Goal: Task Accomplishment & Management: Manage account settings

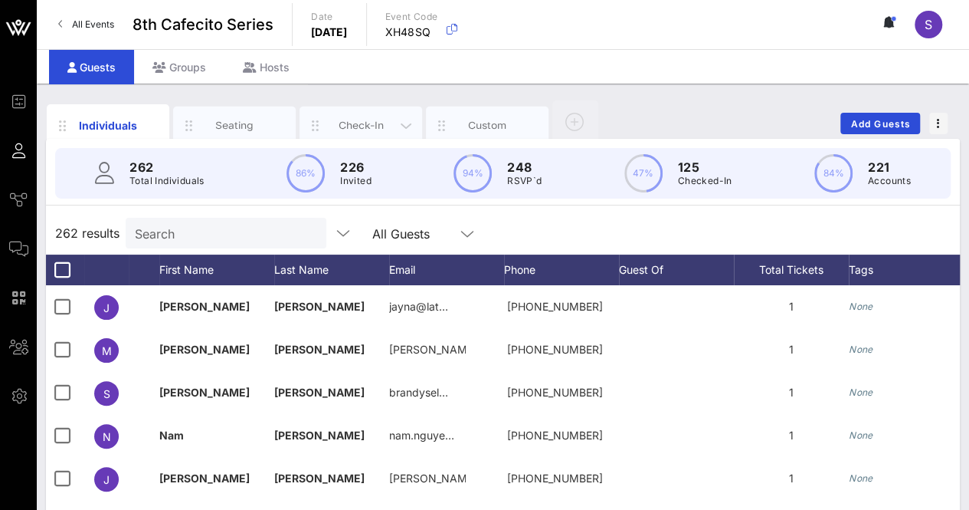
click at [369, 115] on div "Check-In" at bounding box center [361, 126] width 123 height 38
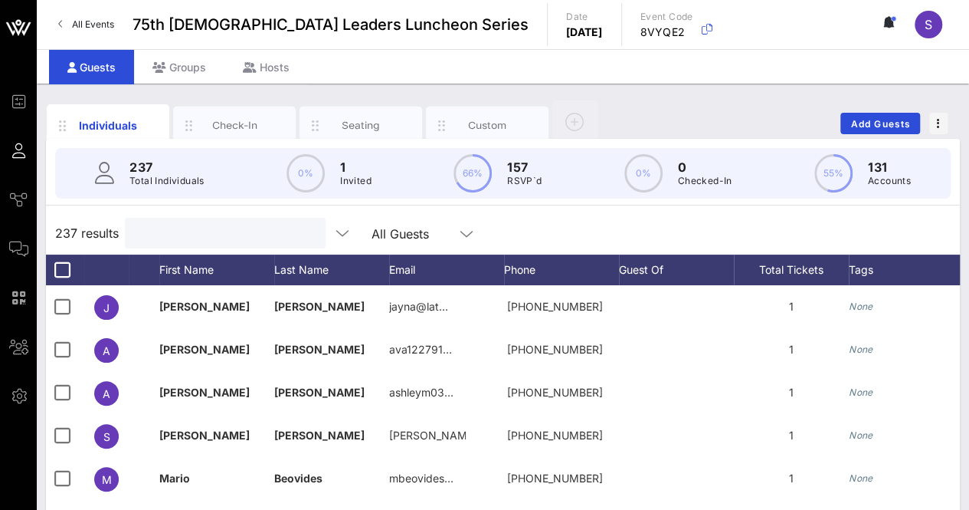
click at [198, 235] on input "text" at bounding box center [223, 233] width 179 height 20
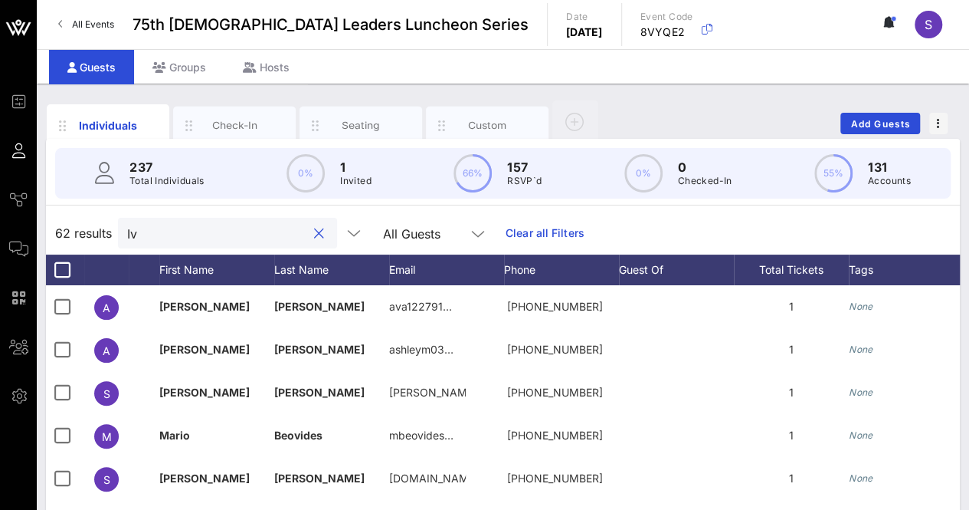
type input "I"
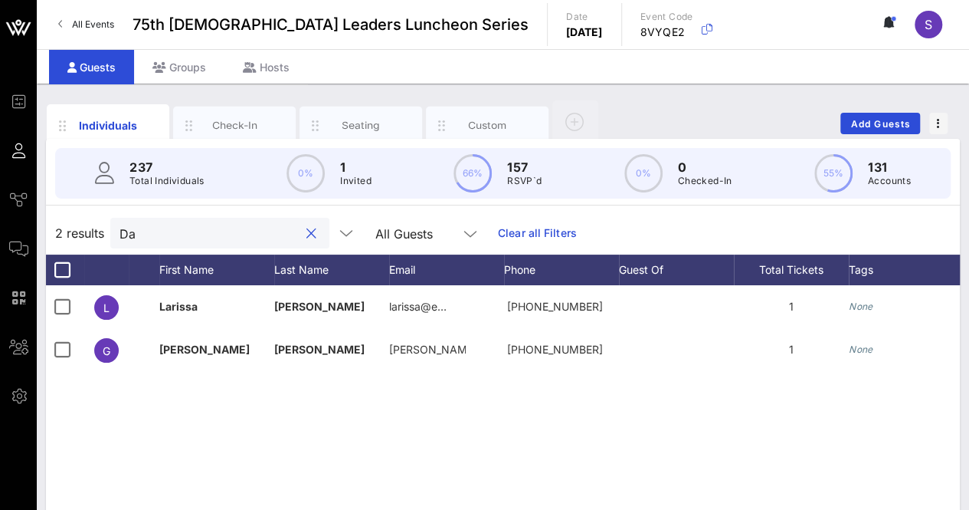
type input "D"
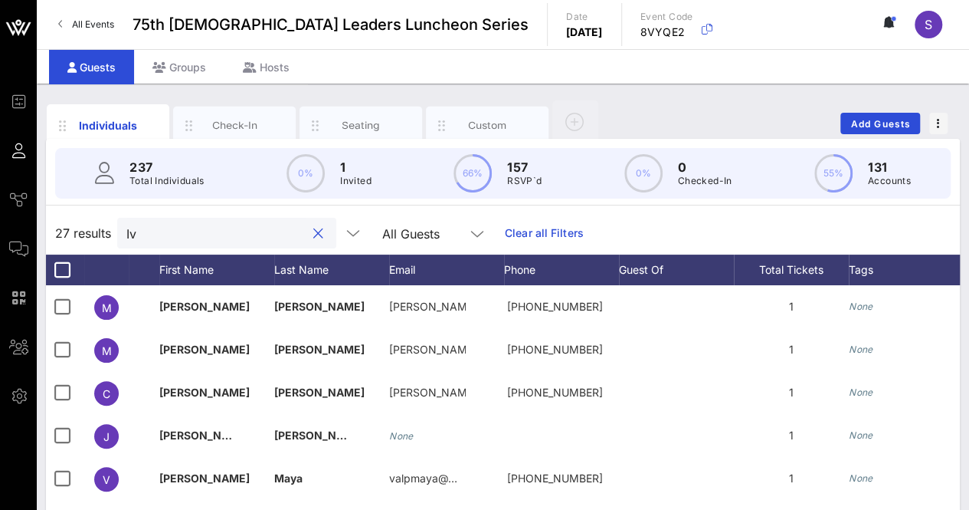
type input "I"
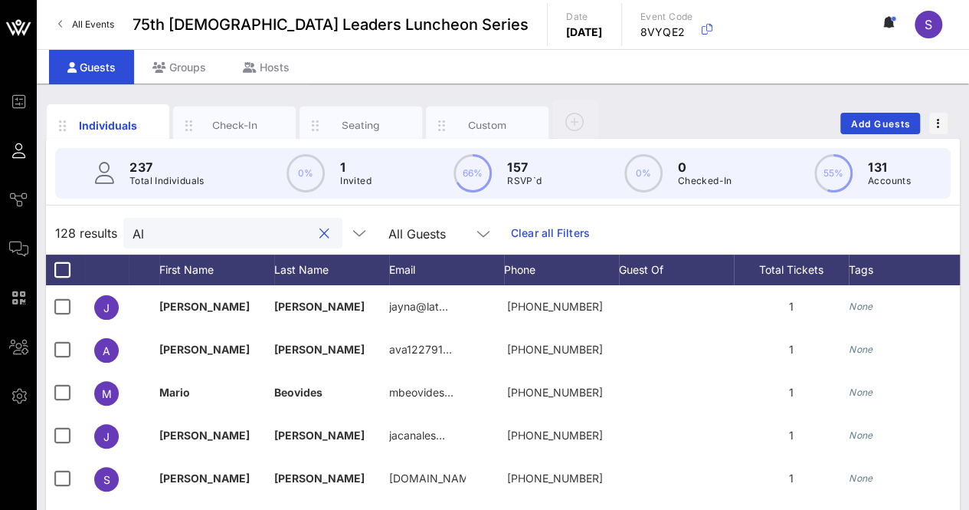
type input "A"
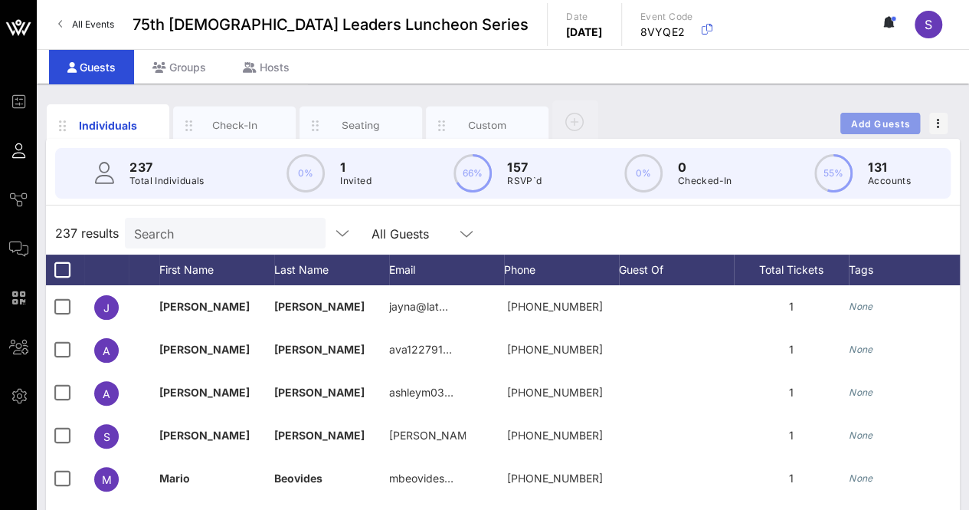
click at [877, 125] on span "Add Guests" at bounding box center [881, 123] width 61 height 11
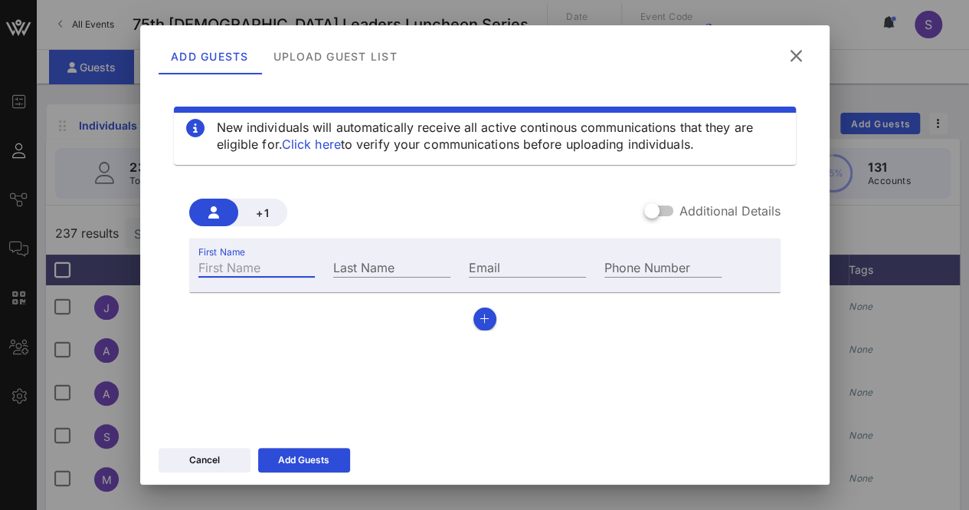
click at [293, 271] on input "First Name" at bounding box center [256, 267] width 117 height 20
type input "Alfredo"
click at [356, 260] on input "Last Name" at bounding box center [391, 267] width 117 height 20
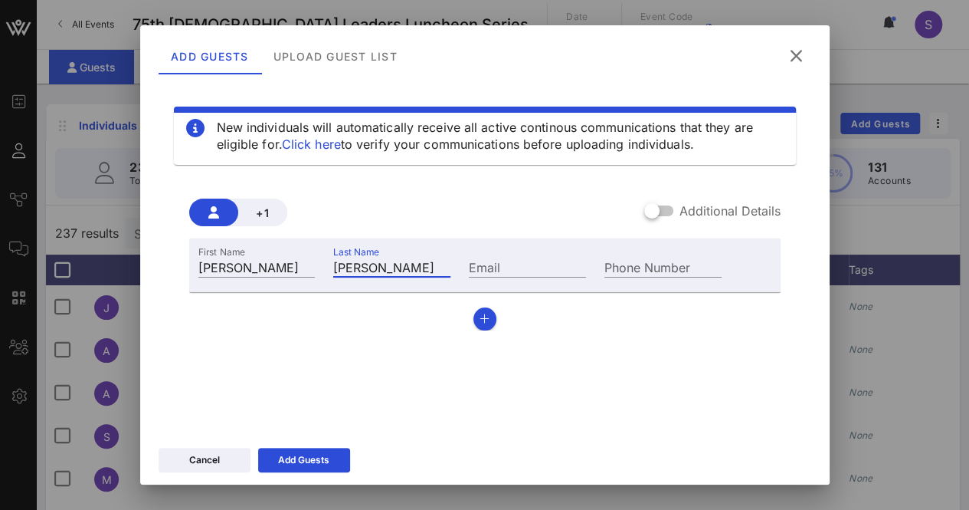
type input "Corchado"
click at [469, 263] on input "Email" at bounding box center [527, 267] width 117 height 20
paste input "ajcorchado@gmail.com"
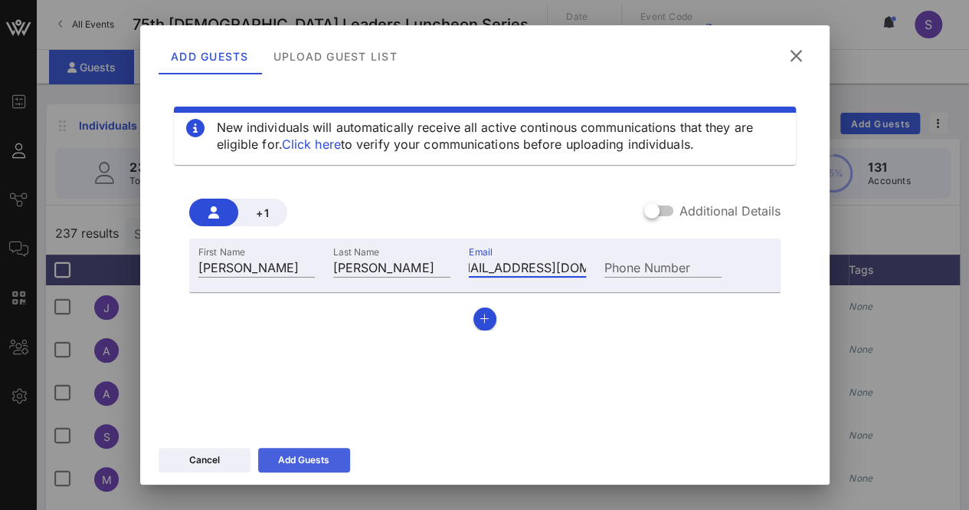
type input "ajcorchado@gmail.com"
click at [321, 467] on button "Add Guests" at bounding box center [304, 460] width 92 height 25
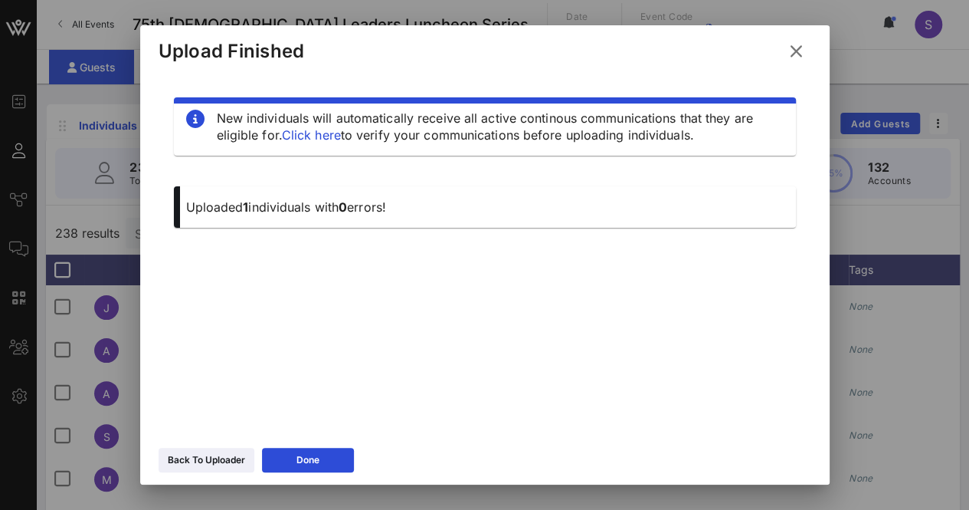
click at [800, 54] on icon at bounding box center [796, 51] width 21 height 18
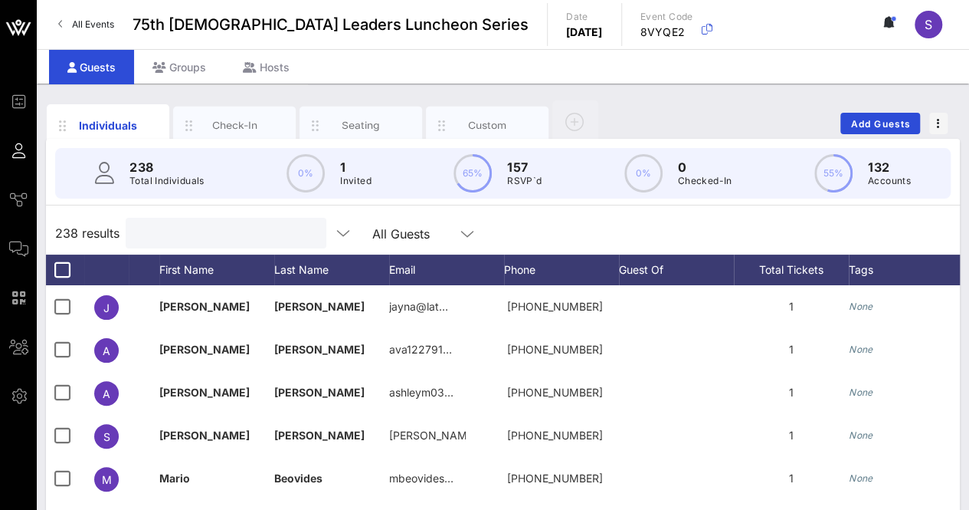
click at [234, 240] on input "text" at bounding box center [224, 233] width 179 height 20
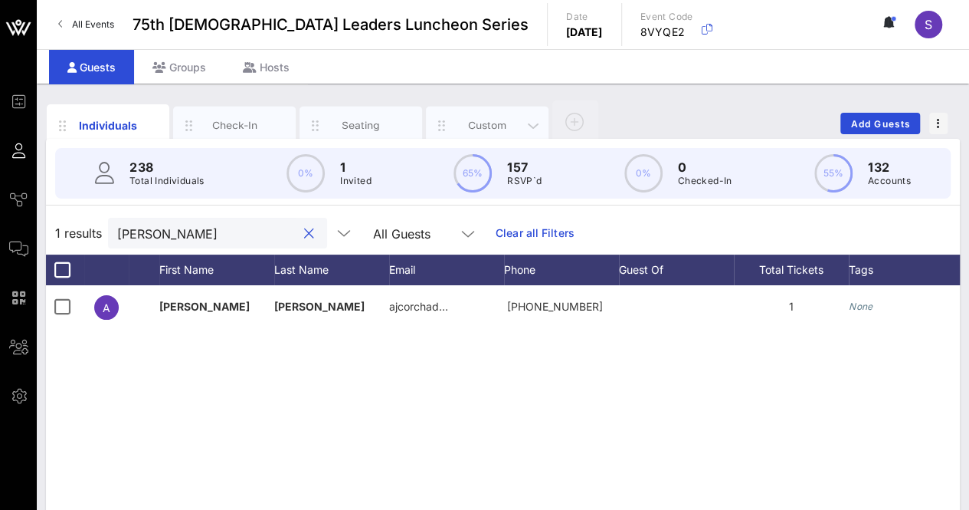
type input "alfredo"
click at [480, 125] on div "Custom" at bounding box center [488, 125] width 68 height 15
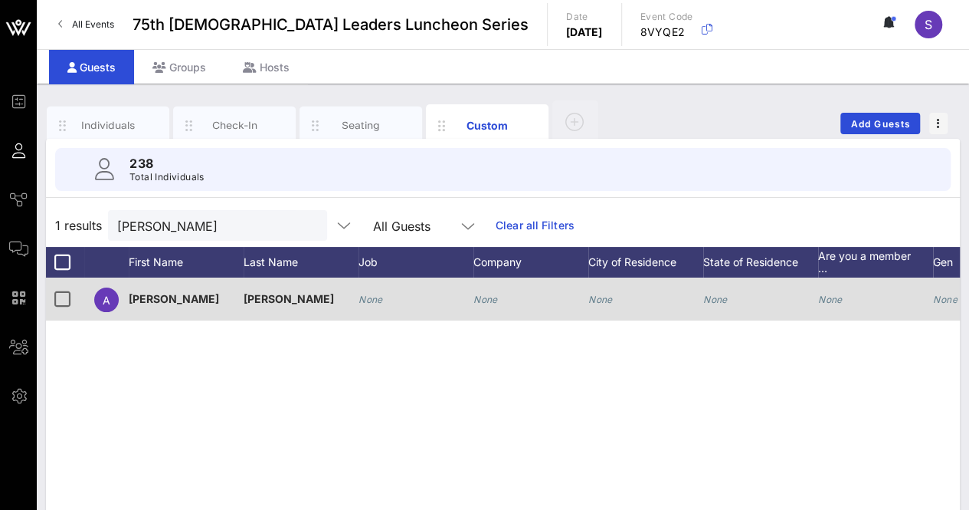
click at [474, 310] on div "None" at bounding box center [486, 298] width 25 height 43
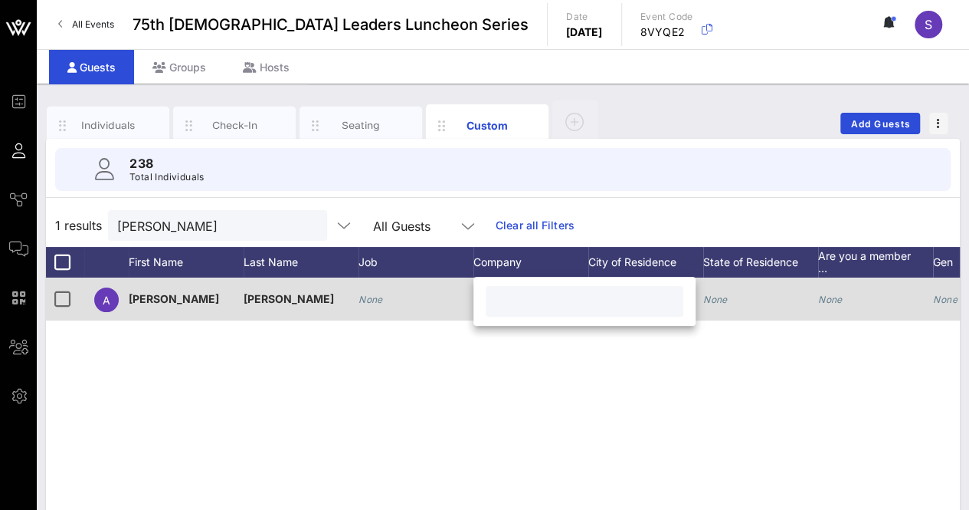
paste input "Eagle Leadership Award / 2018"
drag, startPoint x: 606, startPoint y: 307, endPoint x: 448, endPoint y: 287, distance: 159.0
click at [448, 287] on div "Event Builder Guests Journeys Comms QR Scanner Team Settings 75th Latino Leader…" at bounding box center [484, 376] width 969 height 753
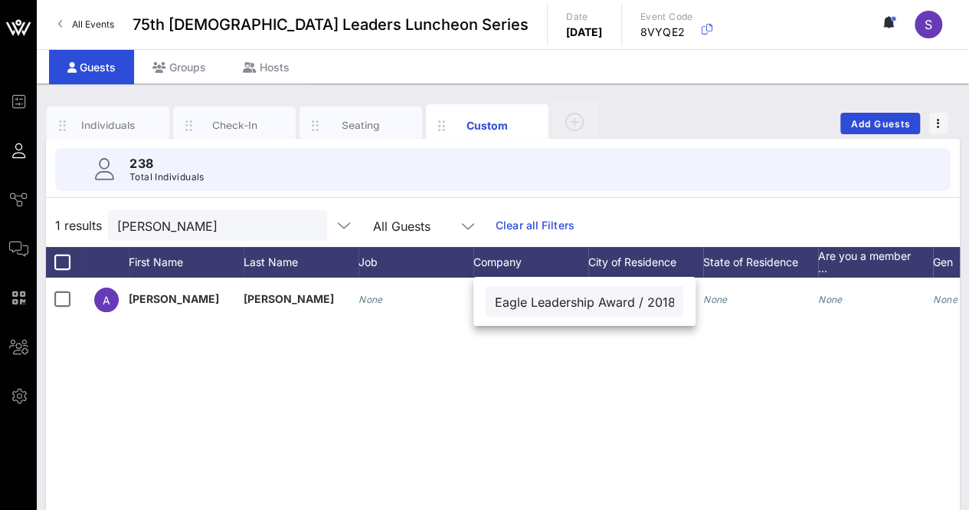
click at [645, 304] on input "Eagle Leadership Award / 2018" at bounding box center [584, 301] width 179 height 20
type input "Eagle Leadership Award / 2018"
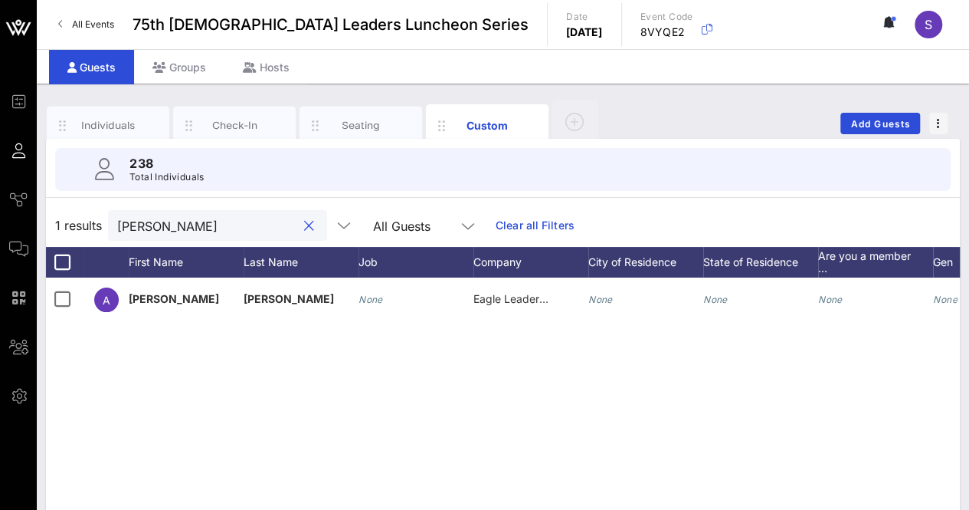
click at [246, 229] on input "alfredo" at bounding box center [206, 225] width 179 height 20
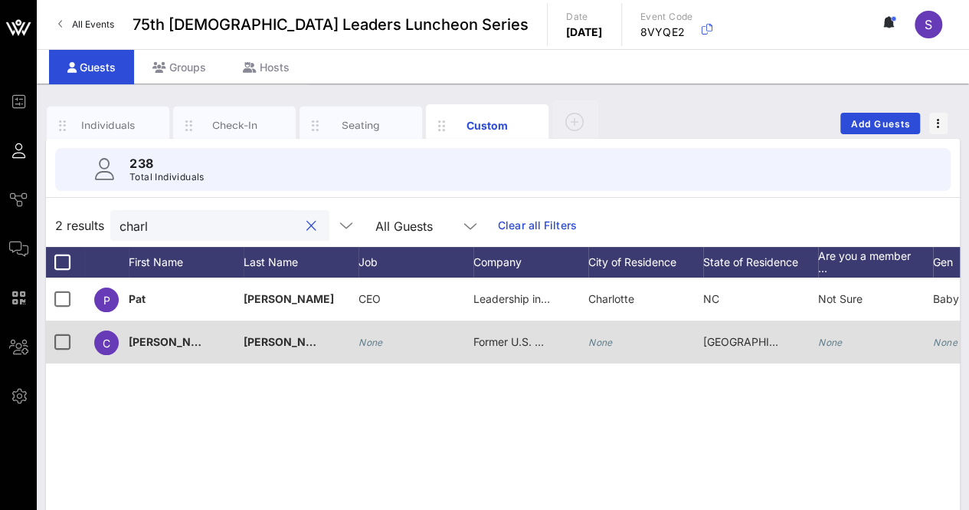
type input "charl"
click at [510, 340] on span "Former U.S. Congressman" at bounding box center [539, 341] width 130 height 13
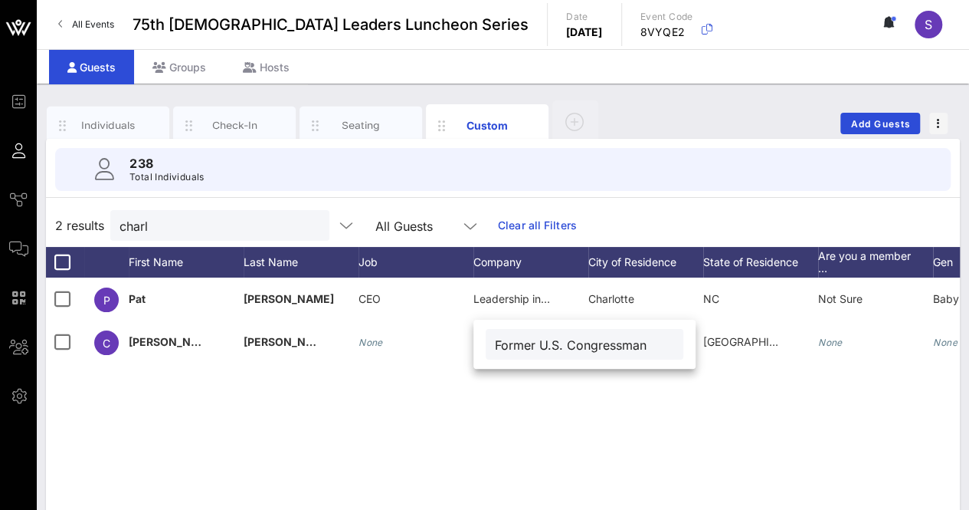
click at [563, 421] on div "P Pat Martinez CEO Leadership in the Clouds Charlotte NC Not Sure Baby Boomer (…" at bounding box center [503, 507] width 914 height 460
click at [238, 223] on input "charl" at bounding box center [209, 225] width 179 height 20
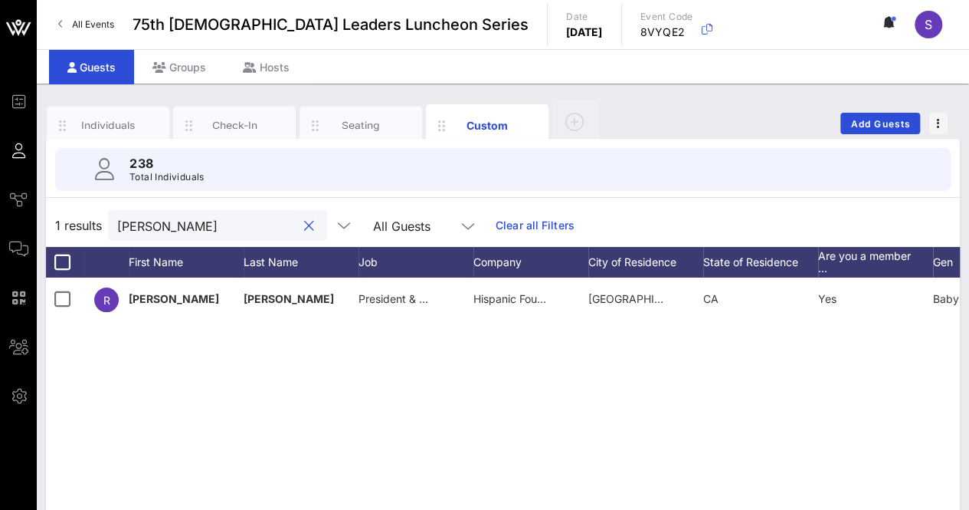
type input "Ron Gon"
click at [876, 119] on span "Add Guests" at bounding box center [881, 123] width 61 height 11
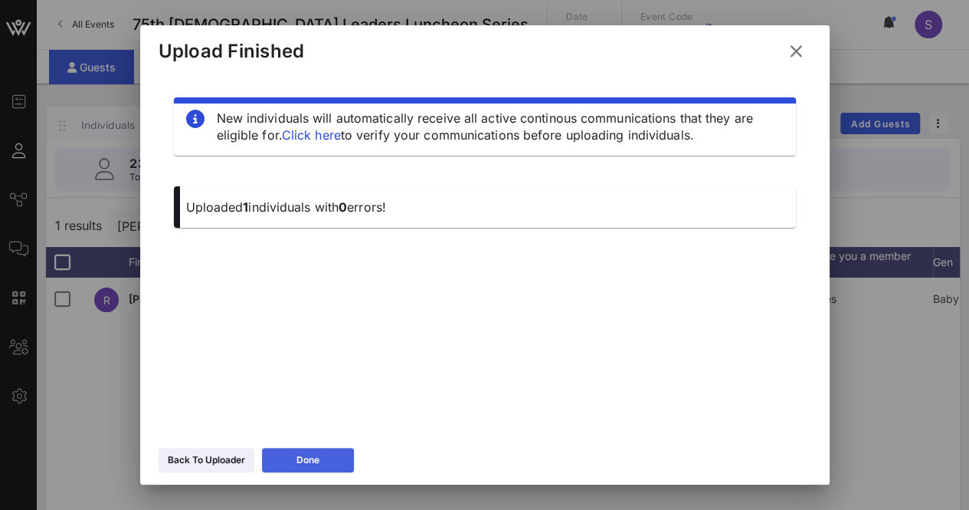
click at [330, 468] on button "Done" at bounding box center [308, 460] width 92 height 25
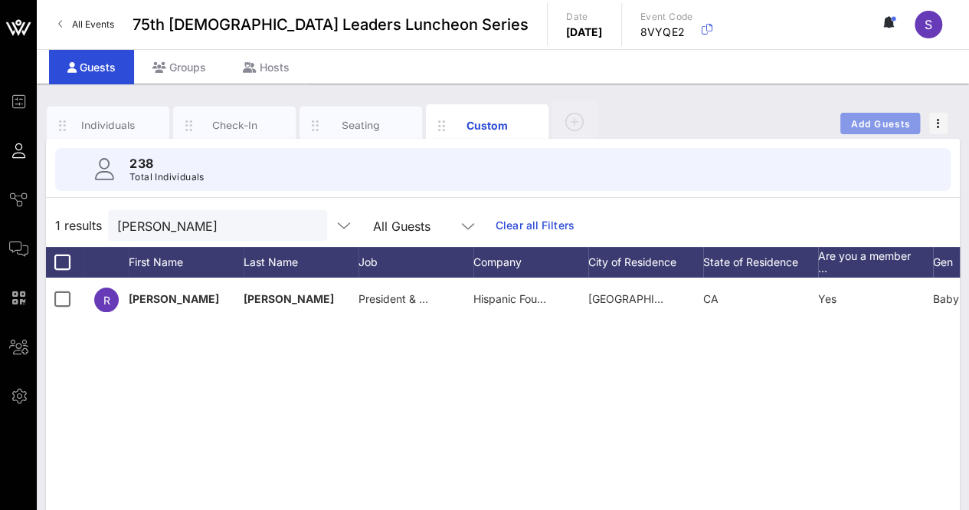
click at [869, 126] on span "Add Guests" at bounding box center [881, 123] width 61 height 11
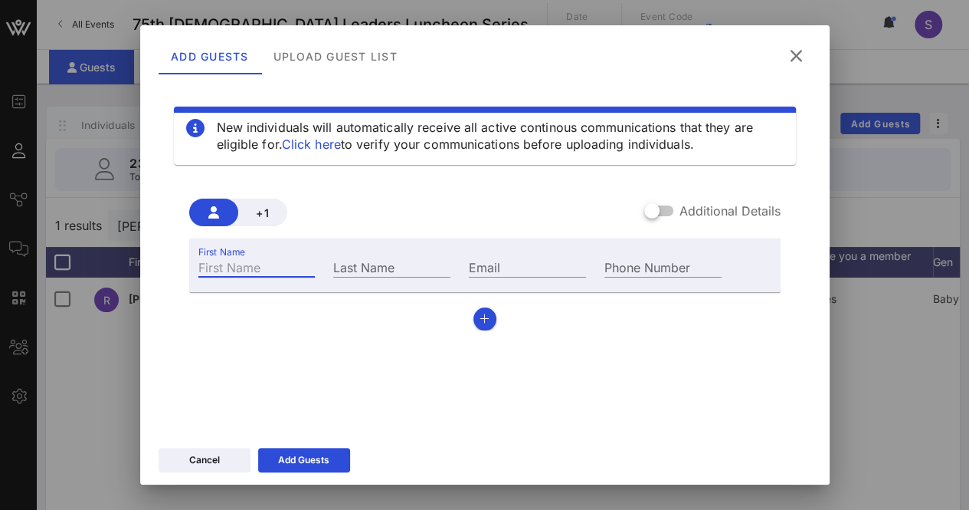
click at [303, 263] on input "First Name" at bounding box center [256, 267] width 117 height 20
type input "Jose"
click at [400, 271] on input "Last Name" at bounding box center [391, 267] width 117 height 20
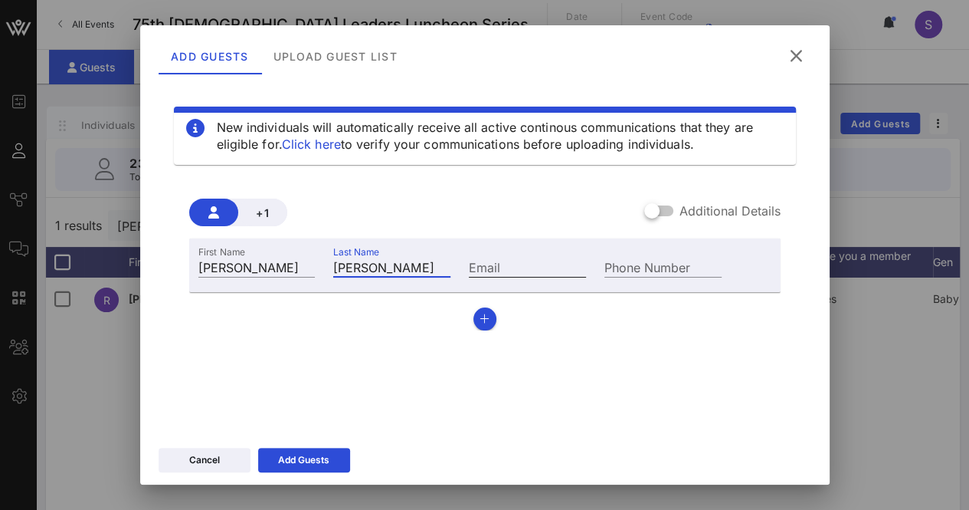
type input "Menendez"
click at [510, 274] on input "Email" at bounding box center [527, 267] width 117 height 20
paste input "lexandra.calve@senate.texas.gov"
drag, startPoint x: 528, startPoint y: 270, endPoint x: 408, endPoint y: 267, distance: 120.3
click at [408, 267] on div "First Name Jose Last Name Menendez Email alexandra.calve@senate.texas.gov Phone…" at bounding box center [460, 264] width 543 height 41
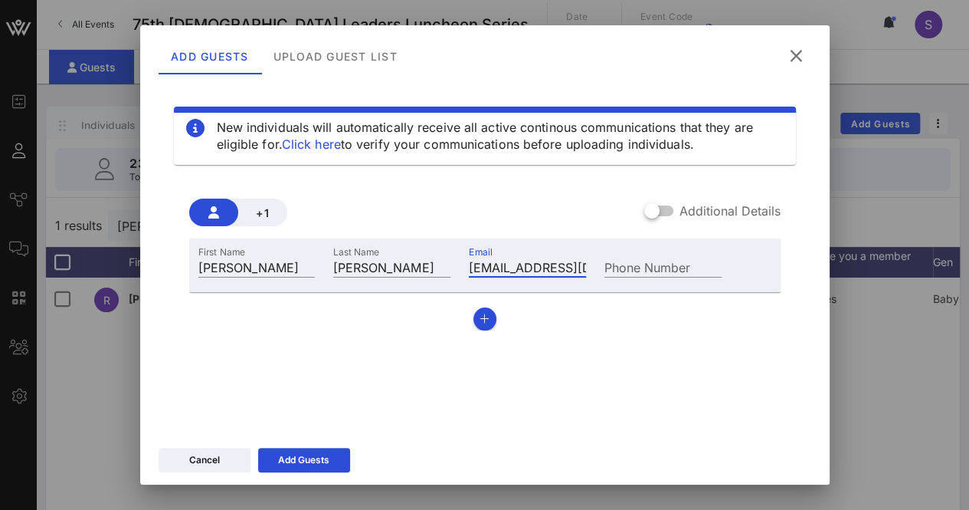
click at [550, 269] on input "alexandra.calve@senate.texas.gov" at bounding box center [527, 267] width 117 height 20
type input "alexandra.calve@senate.texas.gov"
click at [345, 454] on button "Add Guests" at bounding box center [304, 460] width 92 height 25
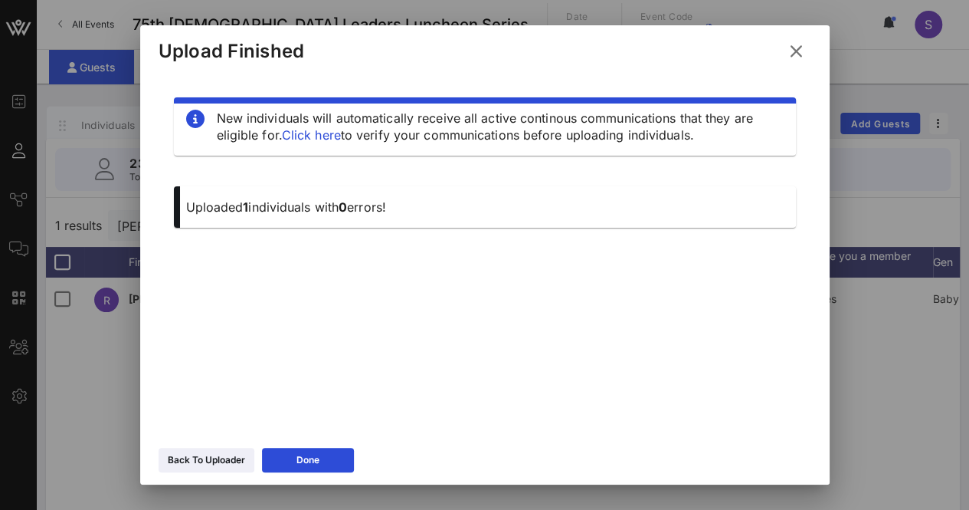
click at [794, 52] on icon at bounding box center [795, 51] width 27 height 26
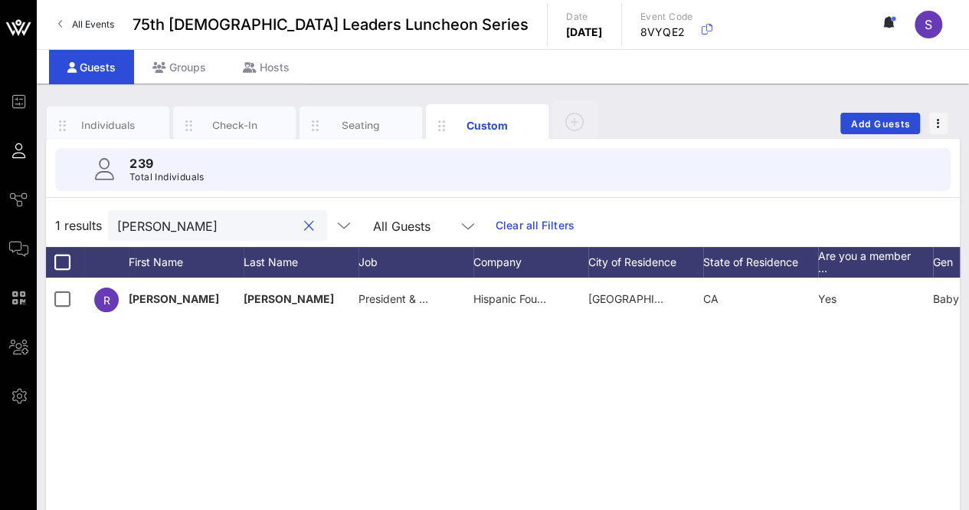
click at [221, 228] on input "Ron Gon" at bounding box center [206, 225] width 179 height 20
click at [223, 225] on input "jose m" at bounding box center [206, 225] width 179 height 20
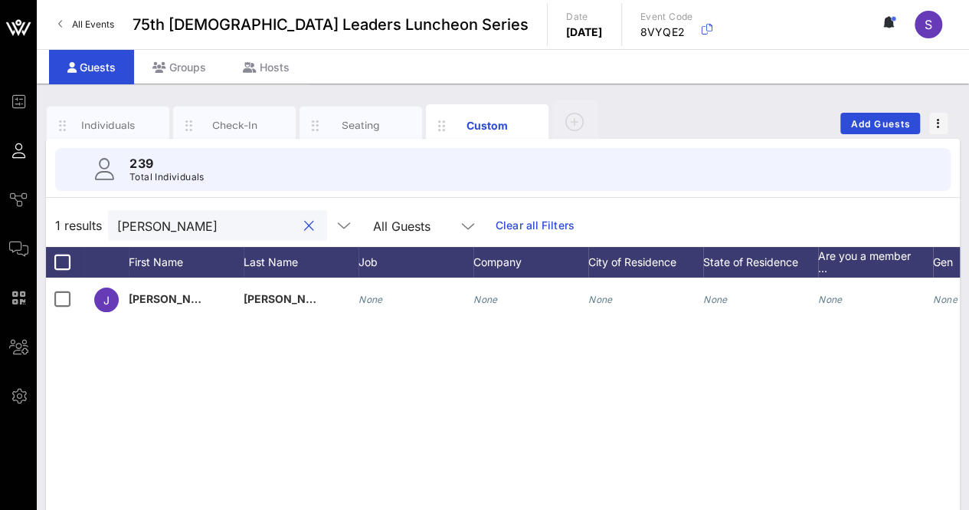
click at [223, 225] on input "jose m" at bounding box center [206, 225] width 179 height 20
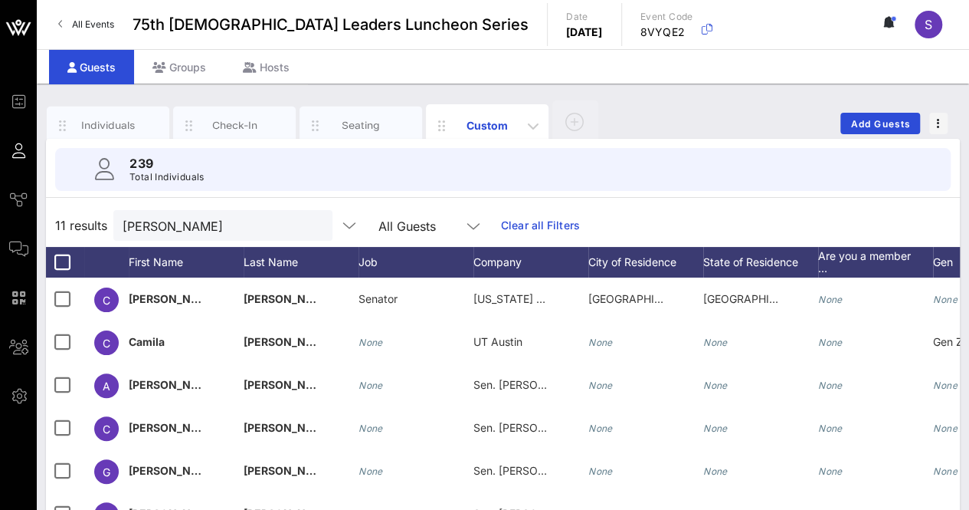
click at [488, 123] on div "Custom" at bounding box center [488, 125] width 68 height 16
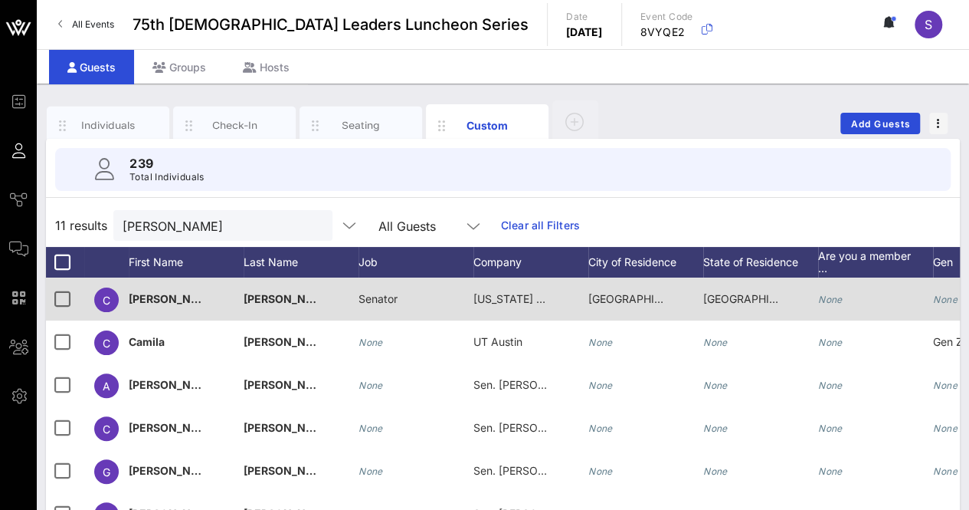
click at [492, 300] on span "Texas State Senate" at bounding box center [538, 298] width 128 height 13
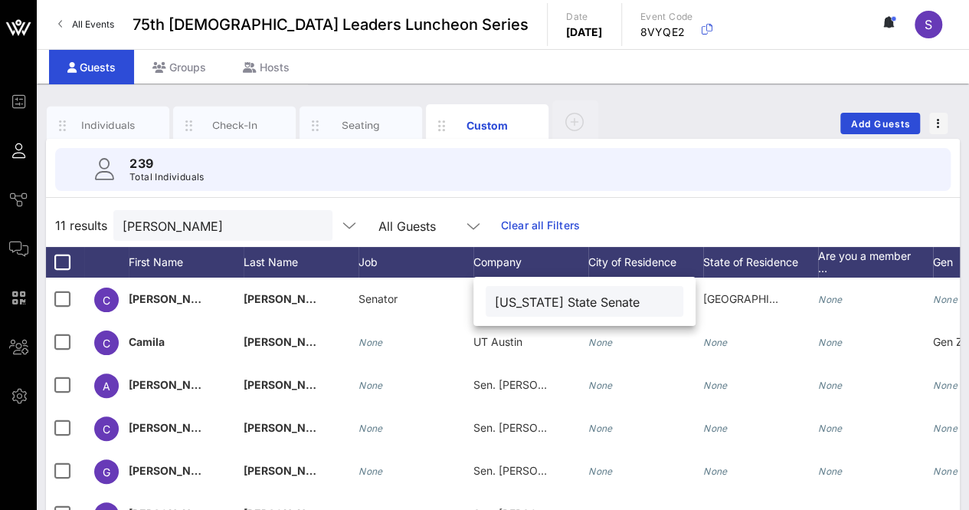
click at [667, 113] on div "Individuals Check-In Seating Custom Add Guests" at bounding box center [503, 123] width 914 height 49
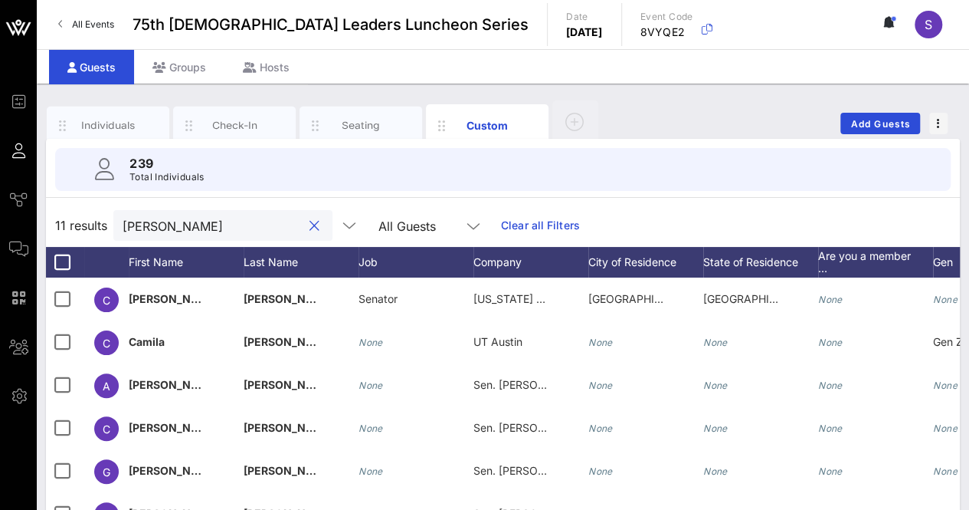
click at [184, 225] on input "alvarado" at bounding box center [212, 225] width 179 height 20
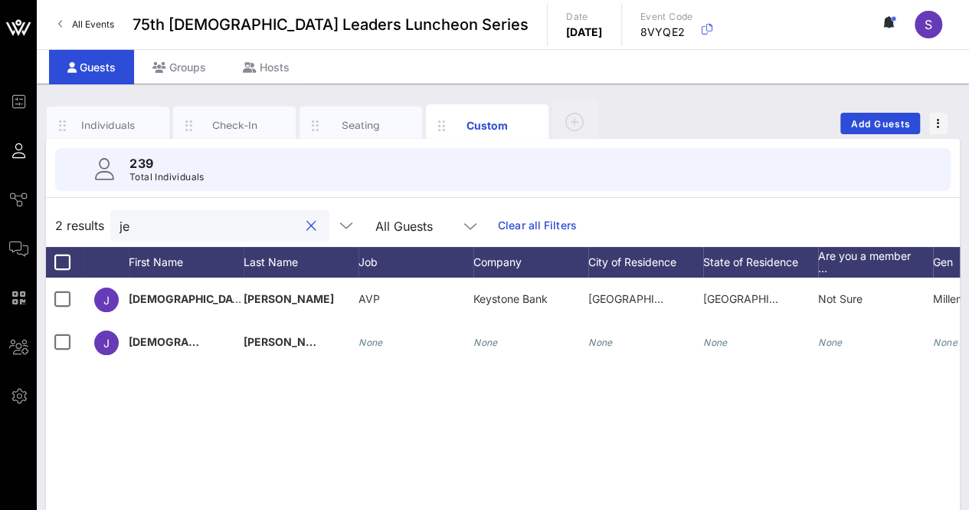
type input "j"
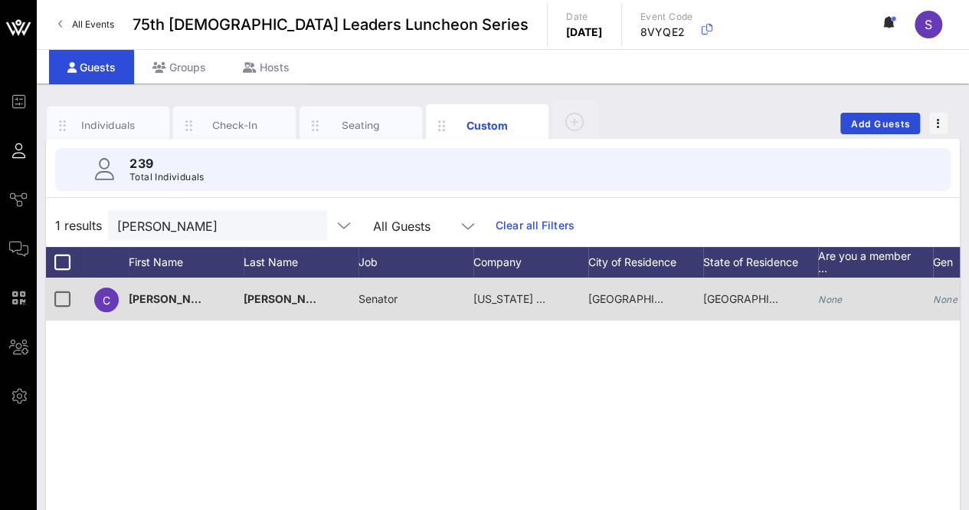
click at [508, 303] on span "Texas State Senate" at bounding box center [538, 298] width 128 height 13
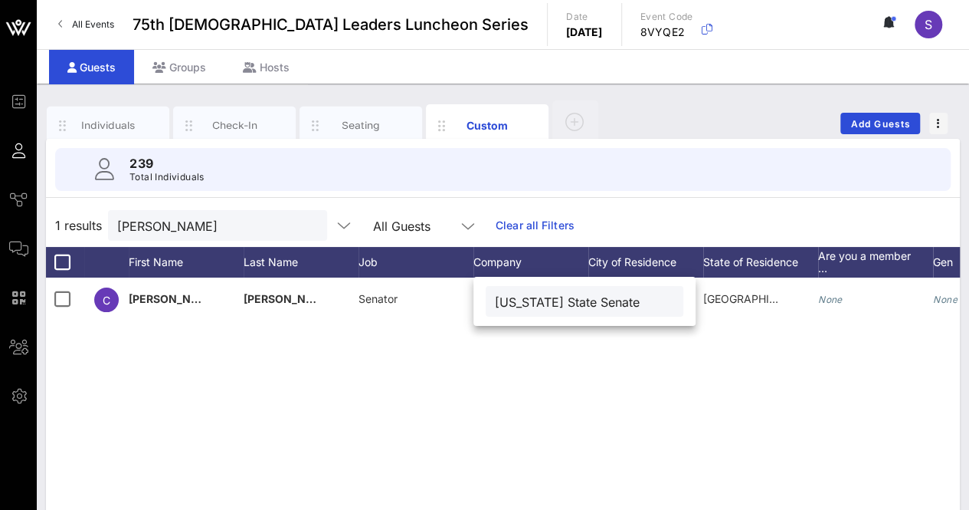
click at [553, 376] on div "C Carol Alvarado Senator Texas State Senate Houston TX None None Hispanic or La…" at bounding box center [503, 507] width 914 height 460
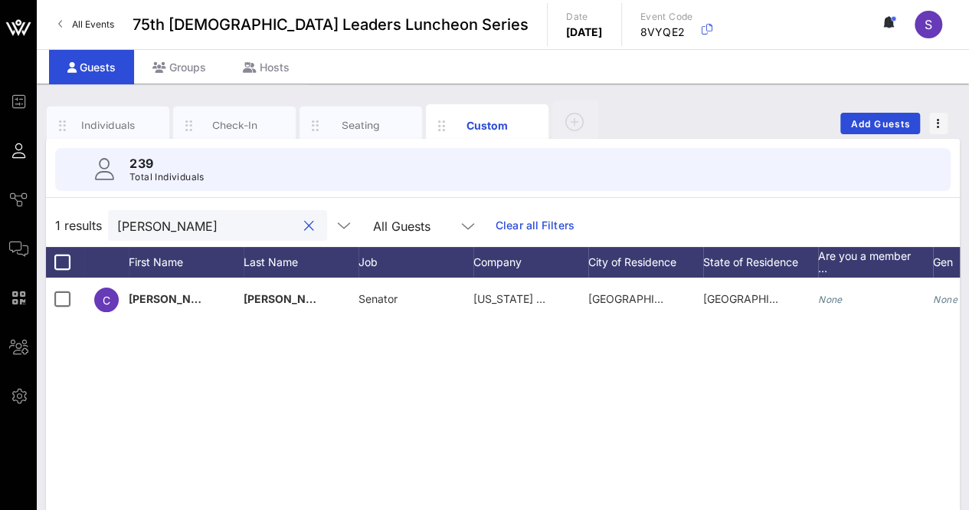
click at [244, 228] on input "carol" at bounding box center [206, 225] width 179 height 20
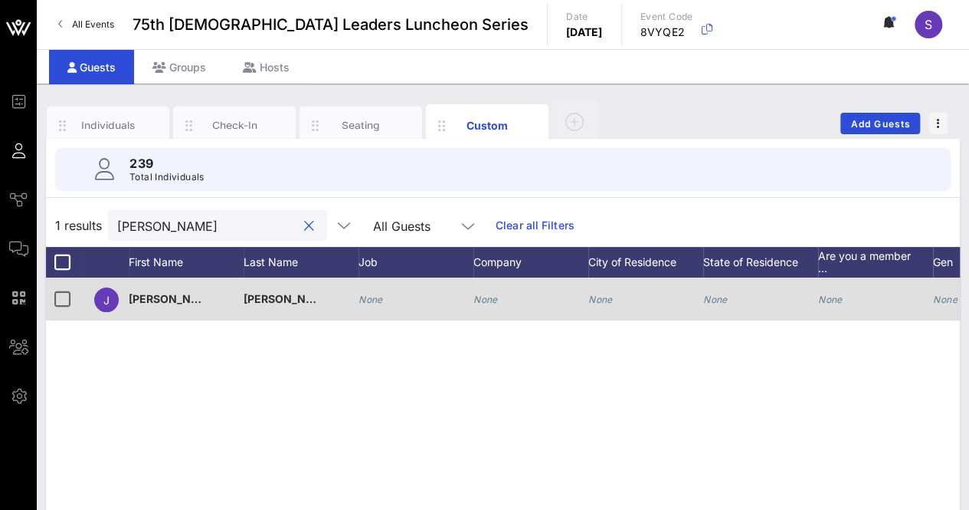
type input "jose m"
click at [385, 300] on div "None" at bounding box center [416, 307] width 115 height 61
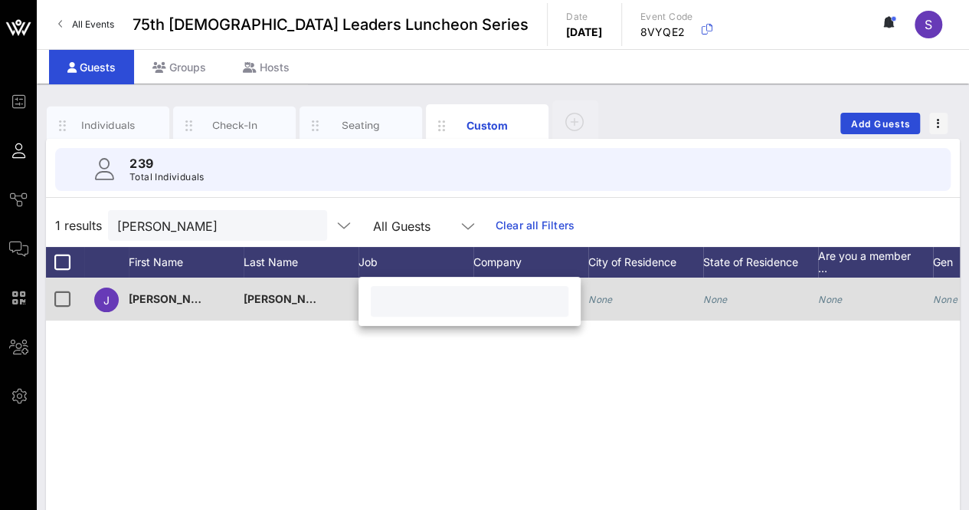
type input "e"
type input "Senator"
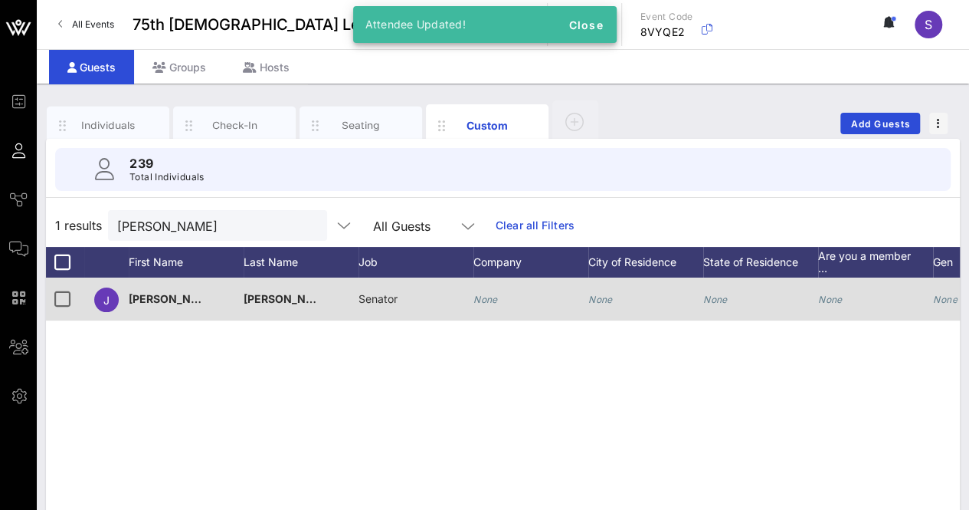
click at [496, 302] on icon "None" at bounding box center [486, 299] width 25 height 11
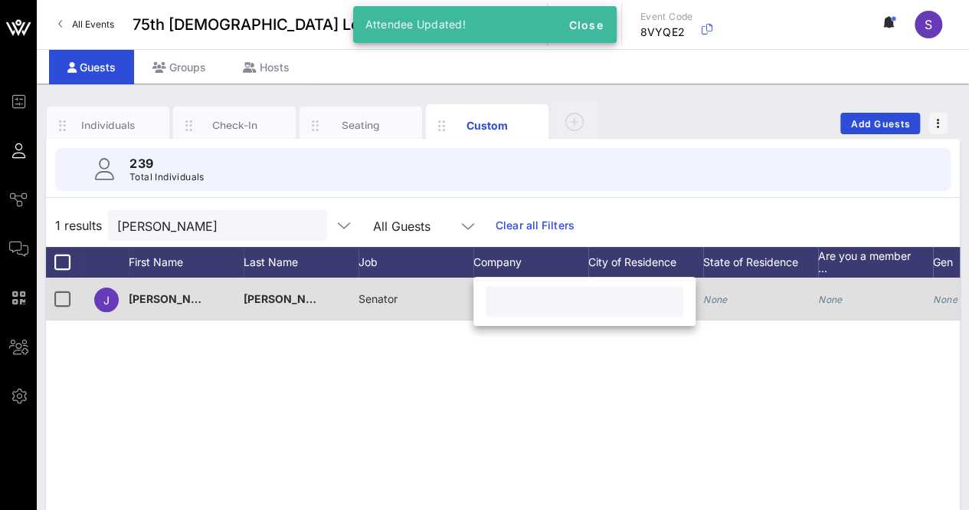
paste input "State Senator"
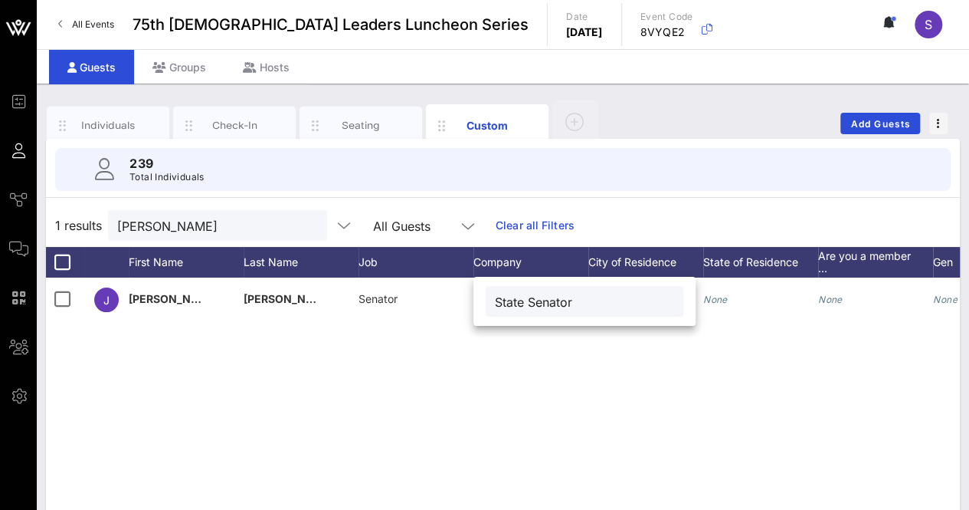
drag, startPoint x: 571, startPoint y: 301, endPoint x: 480, endPoint y: 301, distance: 91.2
click at [480, 301] on div "State Senator" at bounding box center [585, 301] width 222 height 49
type input "Texas State Senate"
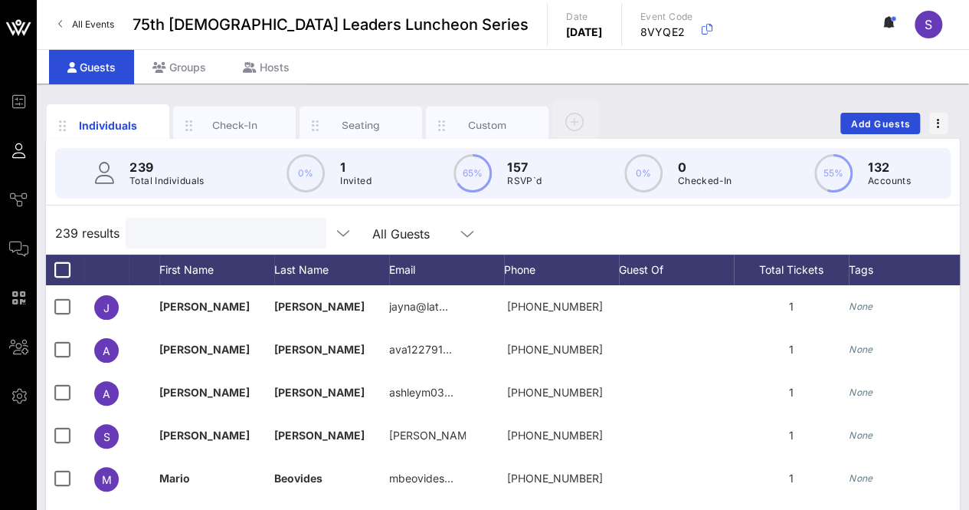
click at [241, 237] on input "text" at bounding box center [224, 233] width 179 height 20
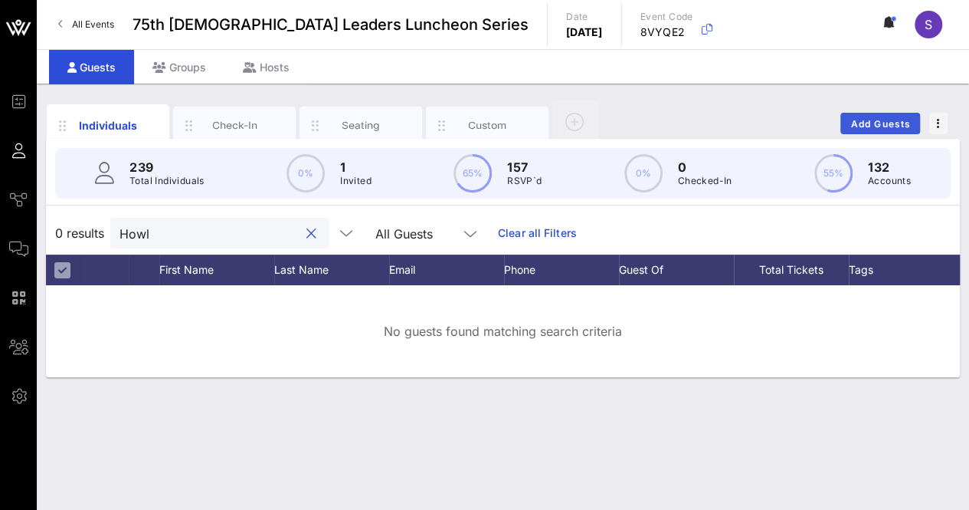
type input "Howl"
click at [887, 120] on span "Add Guests" at bounding box center [881, 123] width 61 height 11
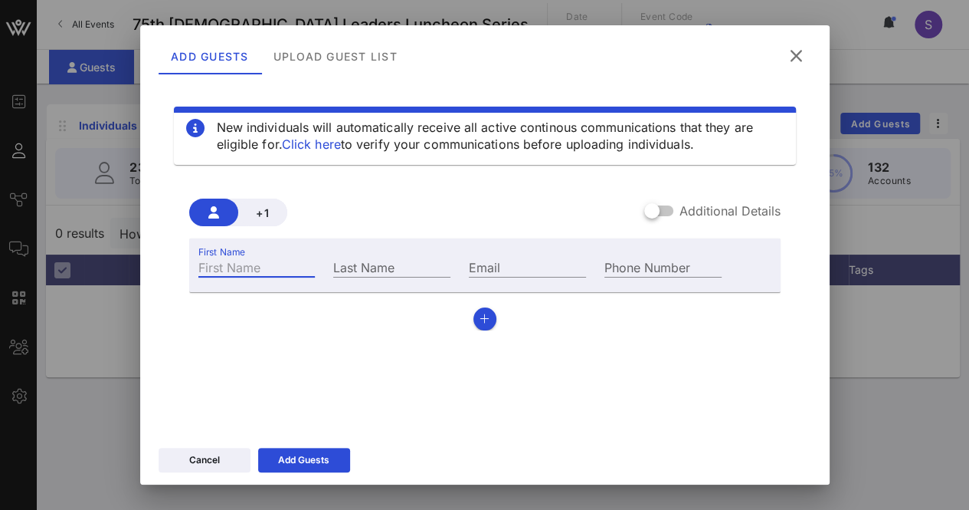
click at [282, 271] on input "First Name" at bounding box center [256, 267] width 117 height 20
type input "Howlie"
click at [372, 267] on input "Last Name" at bounding box center [391, 267] width 117 height 20
type input "[PERSON_NAME]"
click at [480, 320] on icon "button" at bounding box center [485, 318] width 10 height 11
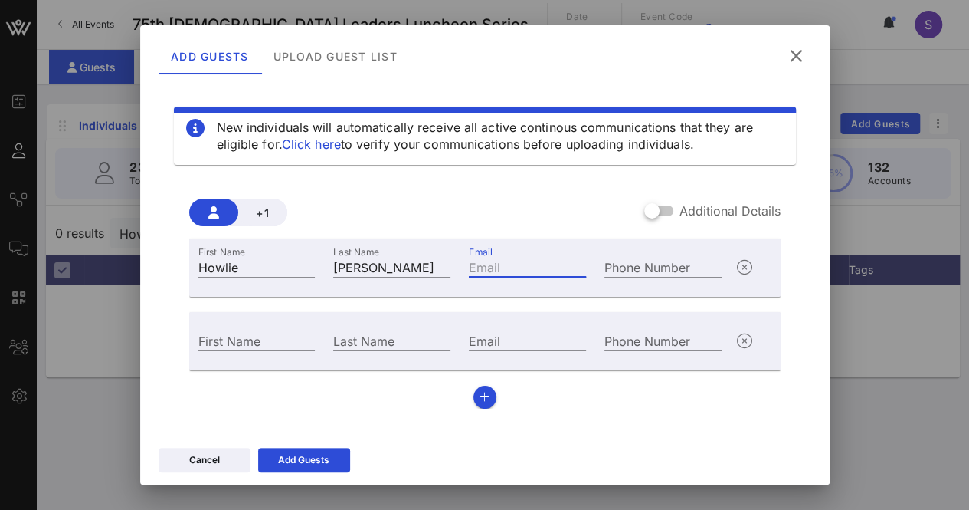
click at [529, 264] on input "Email" at bounding box center [527, 267] width 117 height 20
paste input "[EMAIL_ADDRESS][DOMAIN_NAME]"
type input "[EMAIL_ADDRESS][DOMAIN_NAME]"
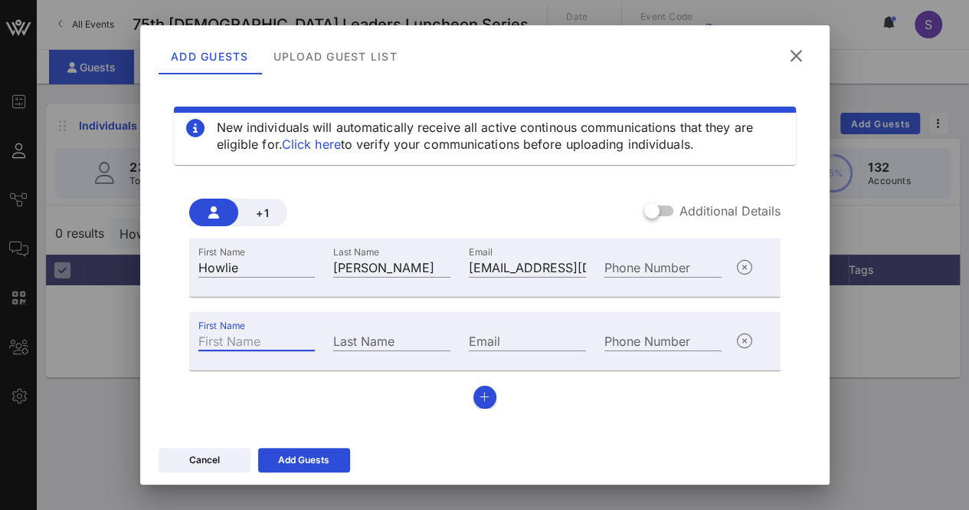
click at [230, 334] on input "First Name" at bounding box center [256, 340] width 117 height 20
type input "[PERSON_NAME]"
click at [398, 334] on input "Last Name" at bounding box center [391, 340] width 117 height 20
type input "[PERSON_NAME]"
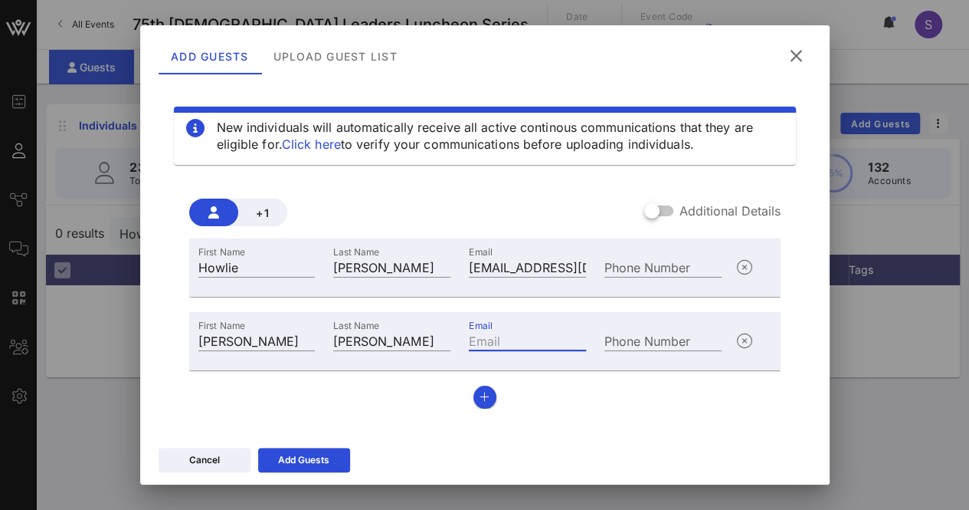
click at [488, 339] on input "Email" at bounding box center [527, 340] width 117 height 20
paste input "[EMAIL_ADDRESS][DOMAIN_NAME]"
type input "[EMAIL_ADDRESS][DOMAIN_NAME]"
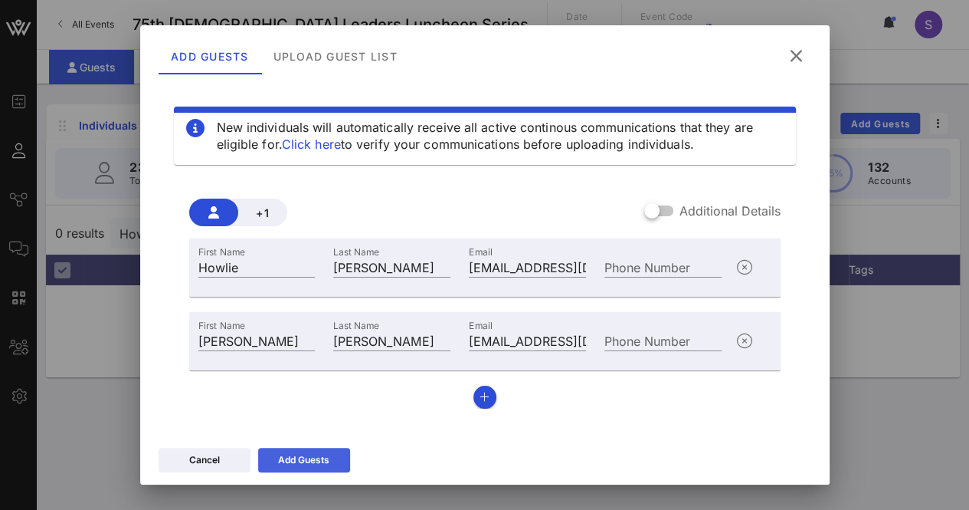
click at [300, 467] on button "Add Guests" at bounding box center [304, 460] width 92 height 25
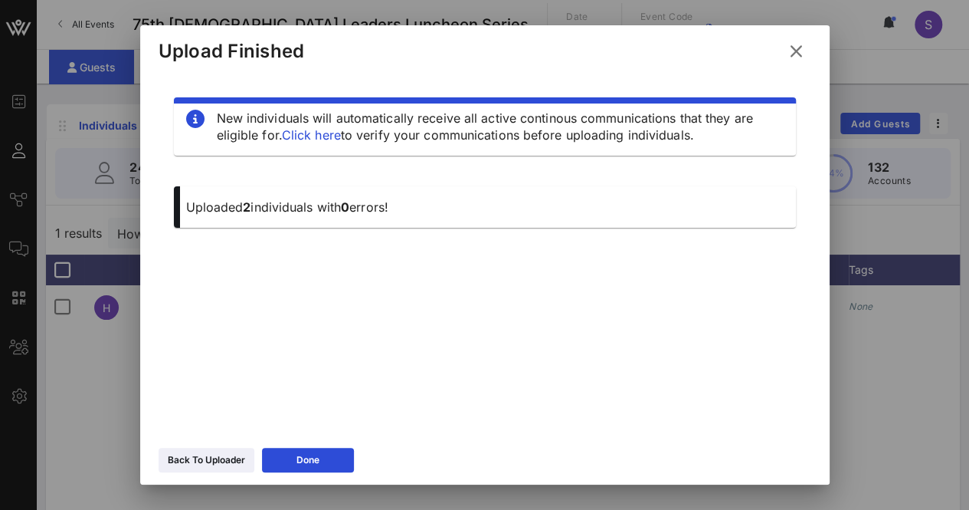
click at [802, 42] on button at bounding box center [797, 52] width 30 height 28
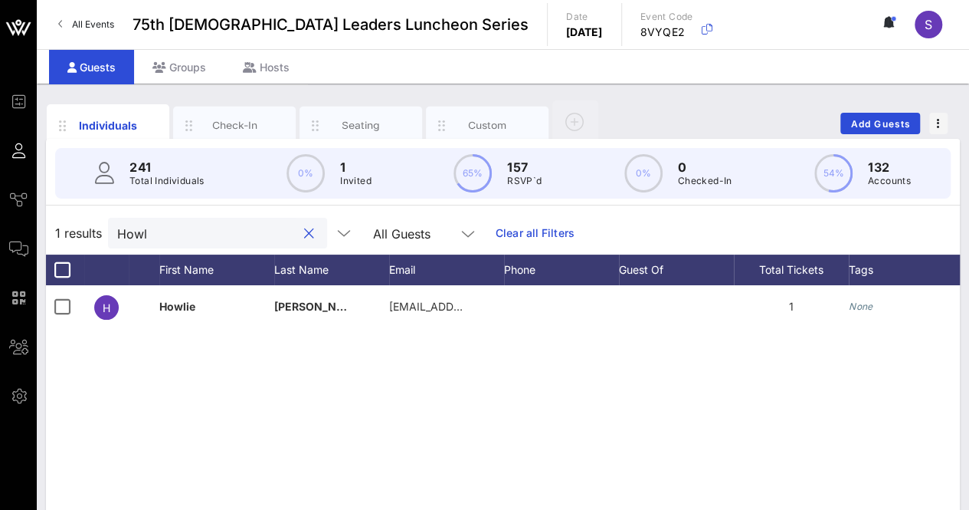
click at [271, 237] on input "Howl" at bounding box center [206, 233] width 179 height 20
click at [478, 118] on div "Custom" at bounding box center [488, 125] width 68 height 15
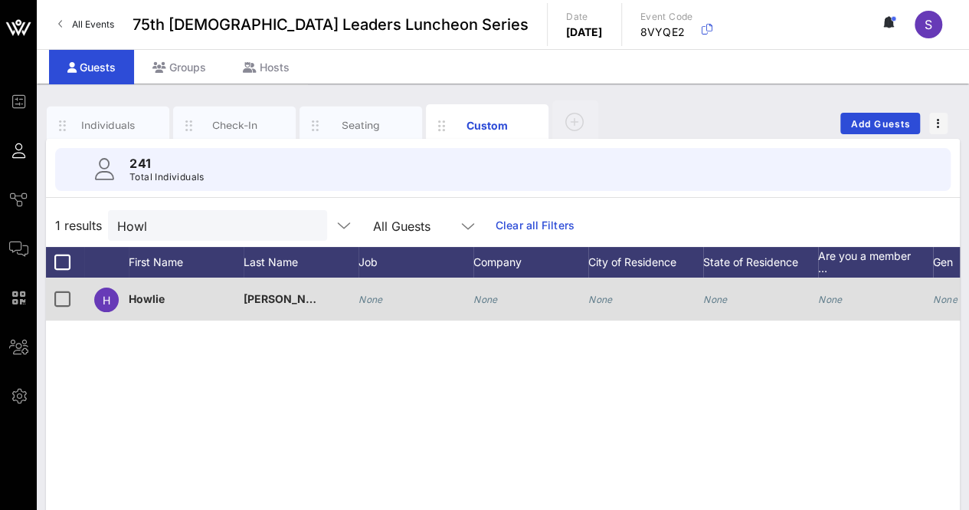
click at [506, 296] on div "None" at bounding box center [531, 307] width 115 height 61
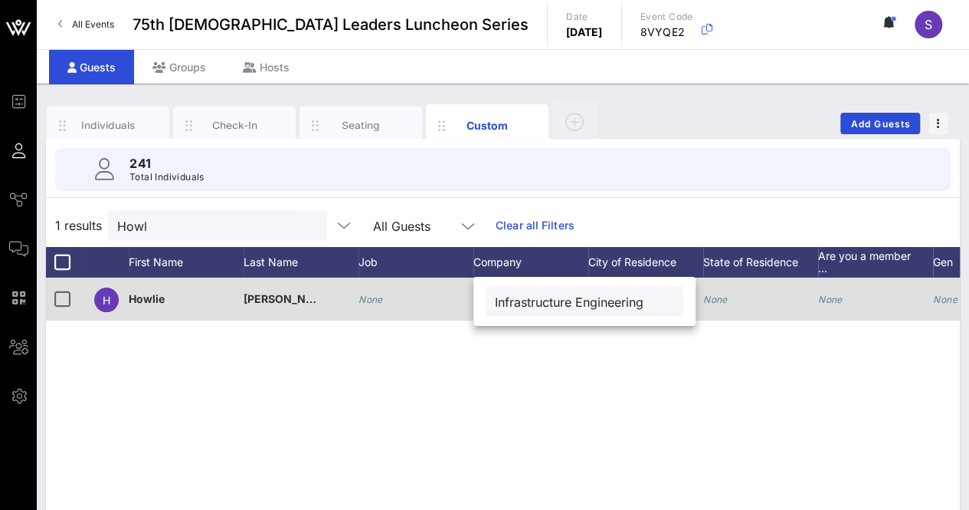
type input "Infrastructure Engineering"
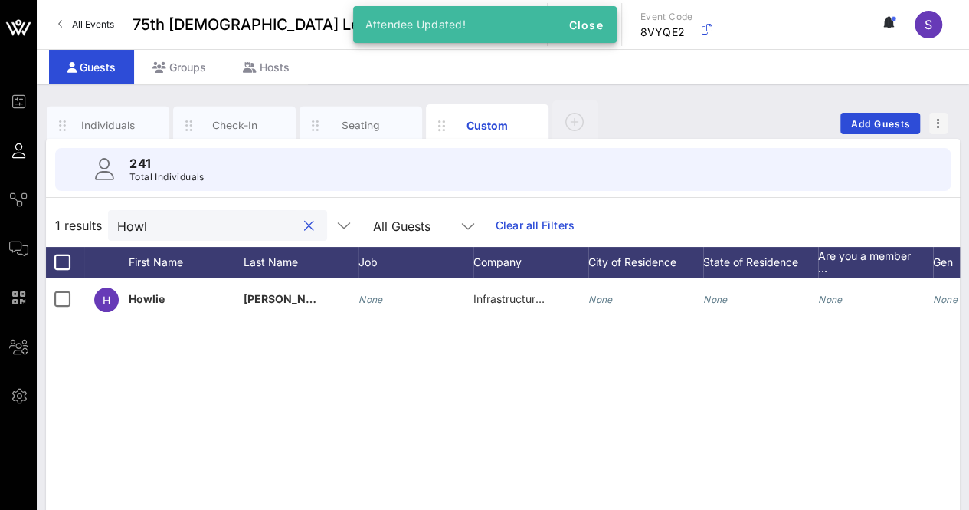
click at [204, 233] on input "Howl" at bounding box center [206, 225] width 179 height 20
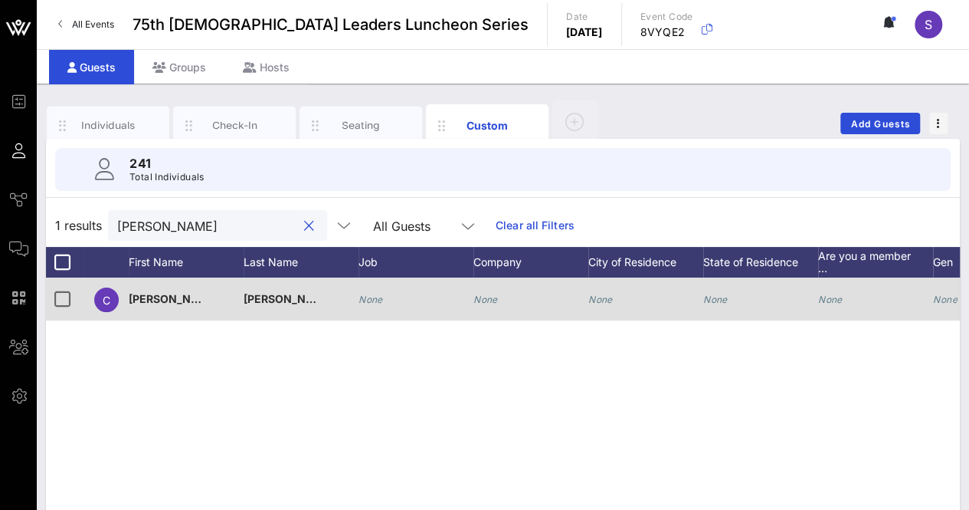
type input "[PERSON_NAME]"
click at [493, 297] on icon "None" at bounding box center [486, 299] width 25 height 11
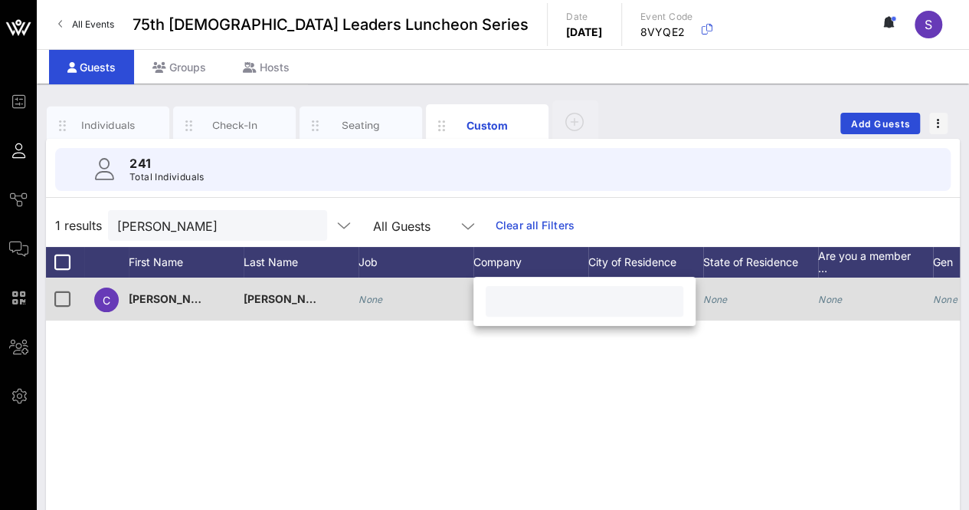
paste input "Infrastructure Engineering"
type input "Infrastructure Engineering"
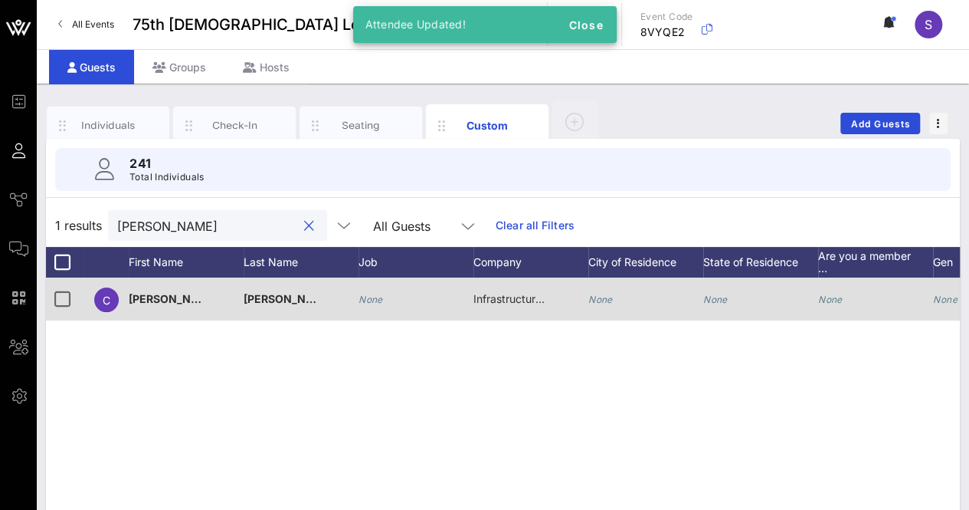
drag, startPoint x: 169, startPoint y: 217, endPoint x: 296, endPoint y: 226, distance: 127.5
click at [296, 226] on div "[PERSON_NAME]" at bounding box center [217, 225] width 219 height 31
click at [304, 226] on button "clear icon" at bounding box center [309, 225] width 10 height 15
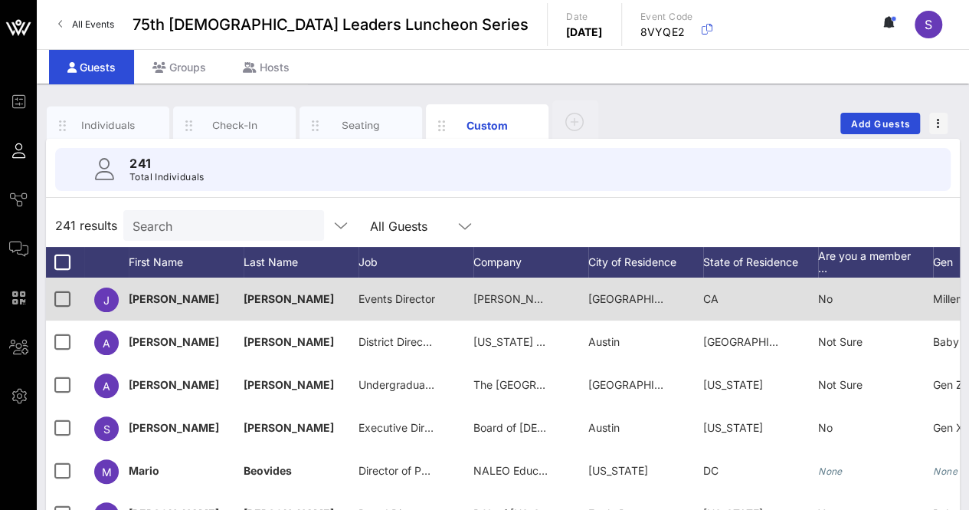
click at [563, 218] on div "241 results Search All Guests" at bounding box center [503, 225] width 914 height 43
click at [103, 132] on div "Individuals" at bounding box center [108, 126] width 123 height 38
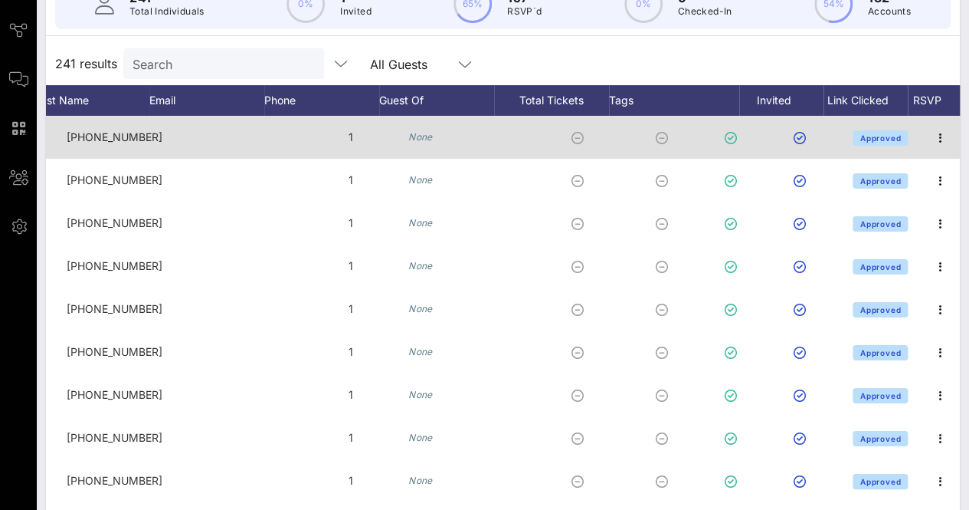
scroll to position [0, 441]
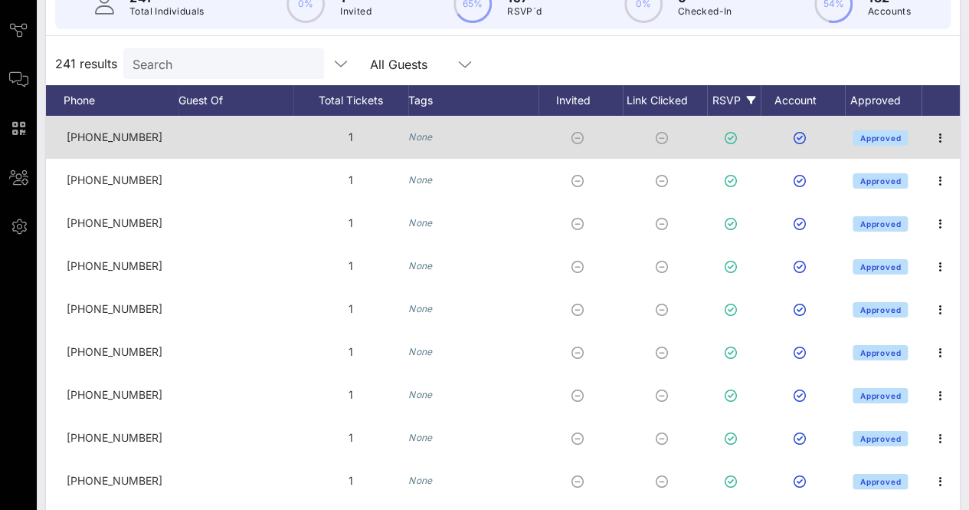
click at [722, 100] on div "RSVP" at bounding box center [734, 100] width 54 height 31
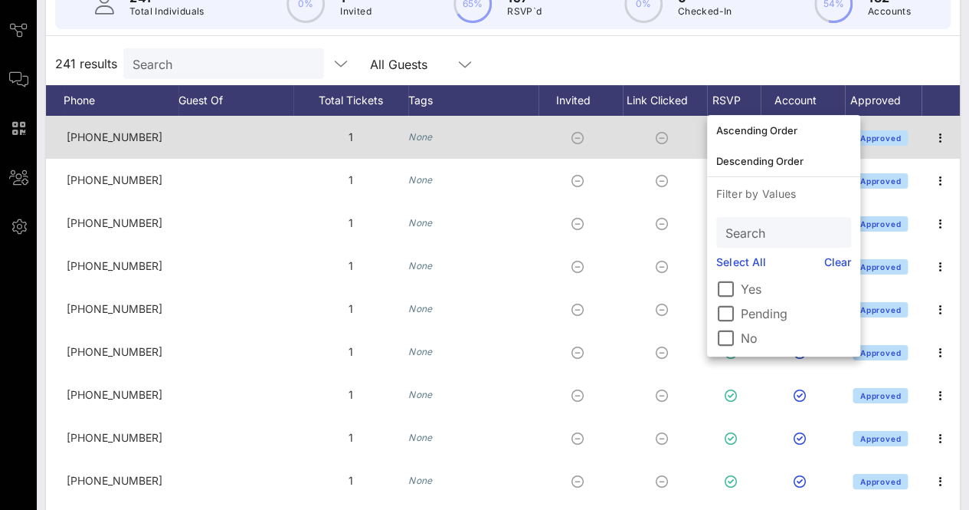
click at [753, 333] on label "No" at bounding box center [796, 337] width 110 height 15
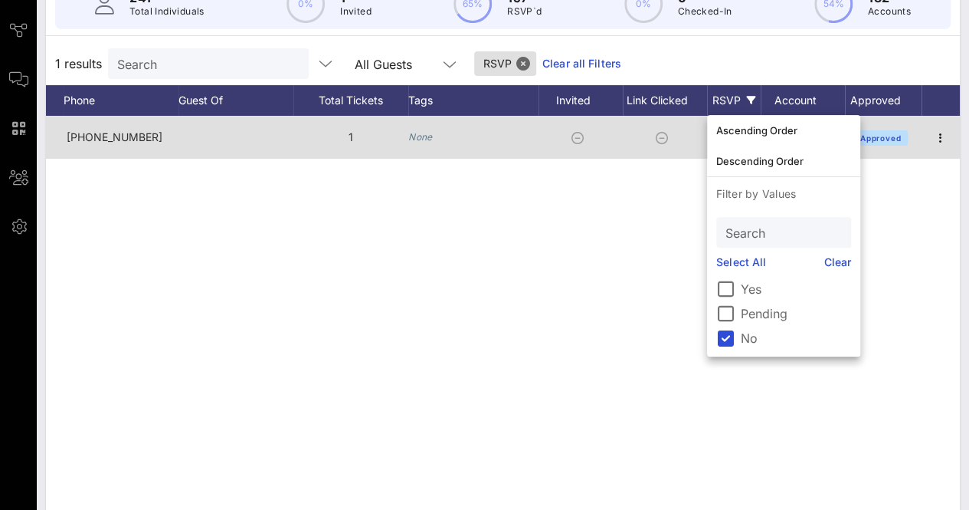
click at [745, 64] on div "1 results Search All Guests RSVP Clear all Filters" at bounding box center [503, 63] width 914 height 43
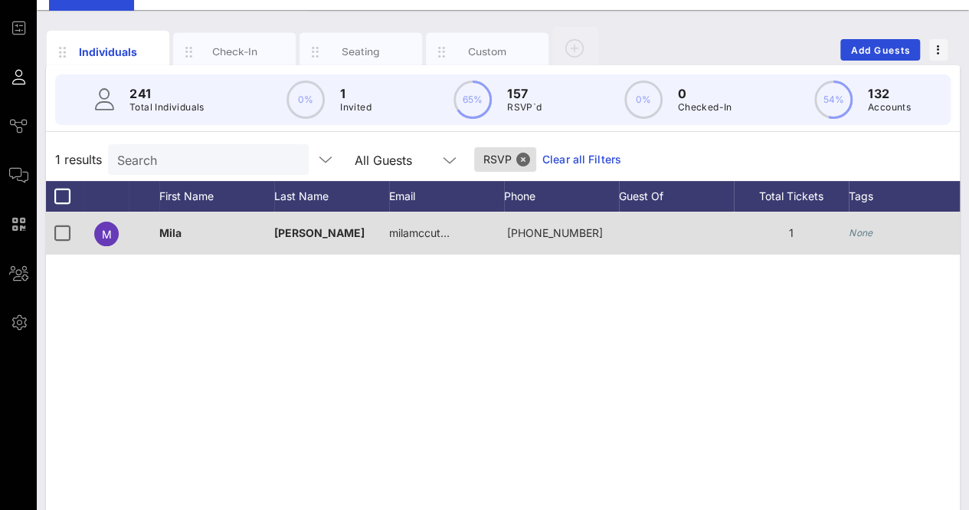
scroll to position [73, 0]
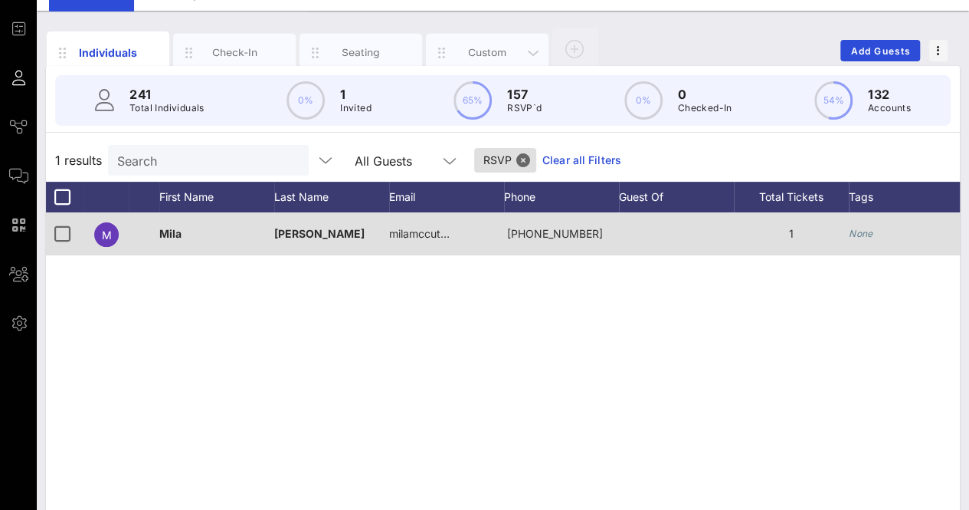
click at [477, 53] on div "Custom" at bounding box center [488, 52] width 68 height 15
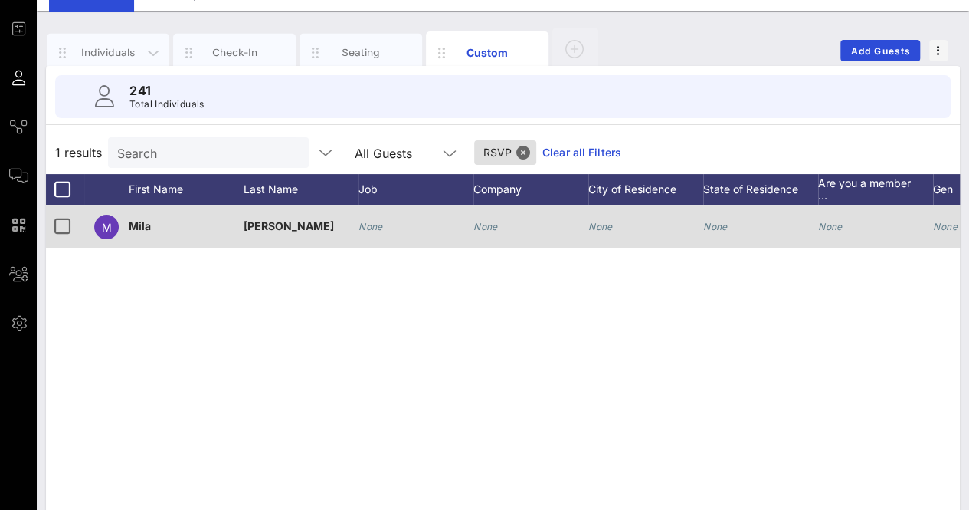
click at [106, 48] on div "Individuals" at bounding box center [108, 52] width 68 height 15
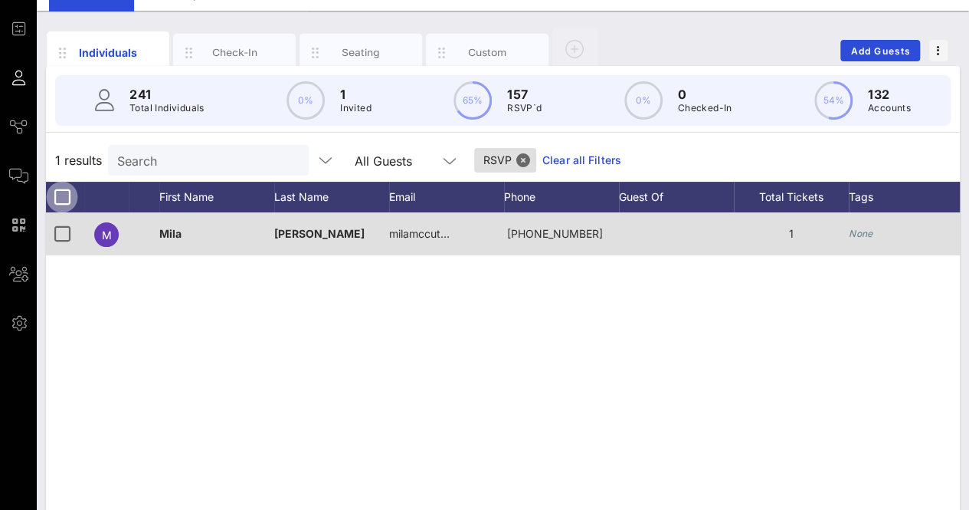
click at [62, 197] on div at bounding box center [62, 197] width 26 height 26
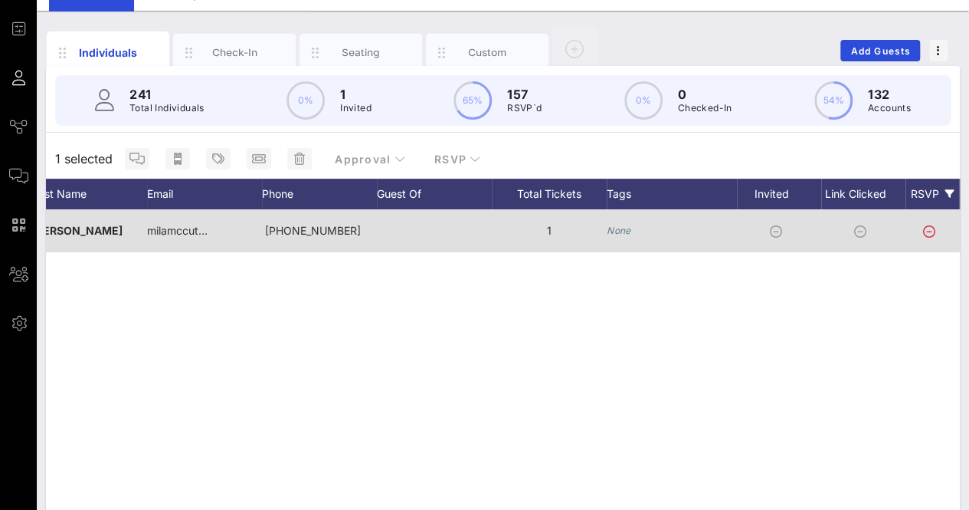
scroll to position [0, 278]
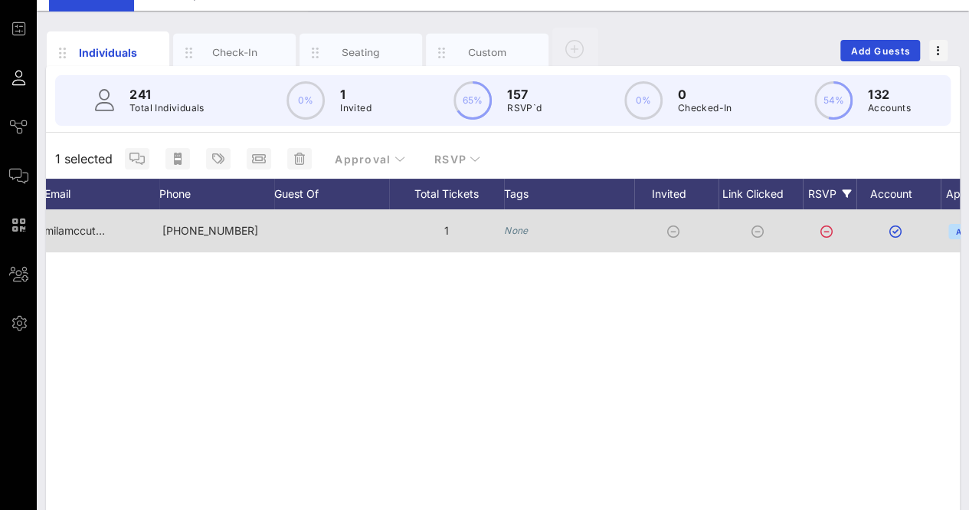
click at [822, 186] on div "RSVP" at bounding box center [830, 194] width 54 height 31
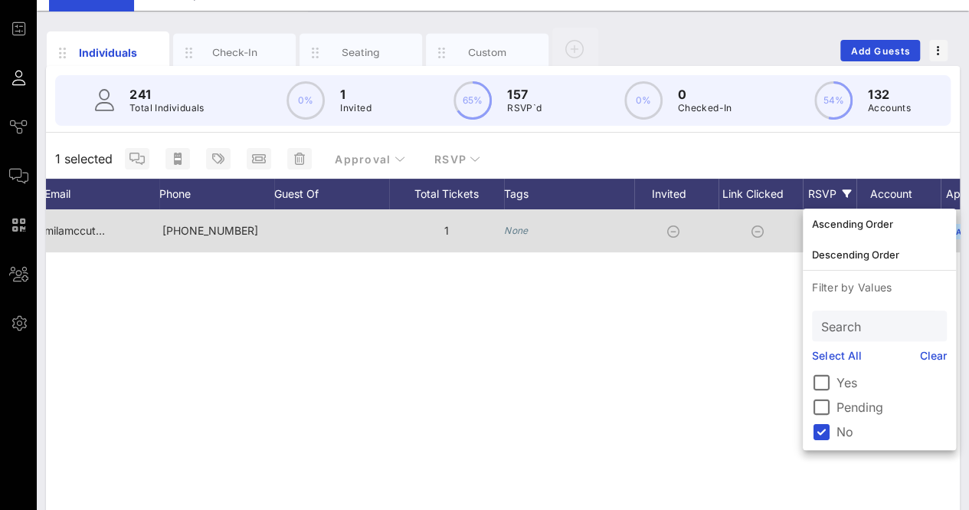
click at [857, 411] on label "Pending" at bounding box center [892, 406] width 110 height 15
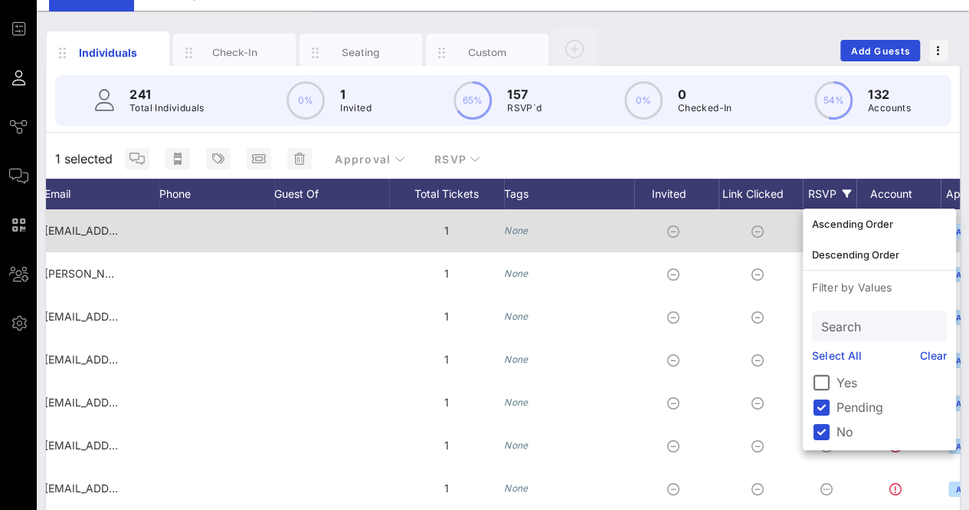
click at [845, 431] on label "No" at bounding box center [892, 431] width 110 height 15
click at [826, 151] on div "1 selected Approval RSVP" at bounding box center [503, 159] width 914 height 40
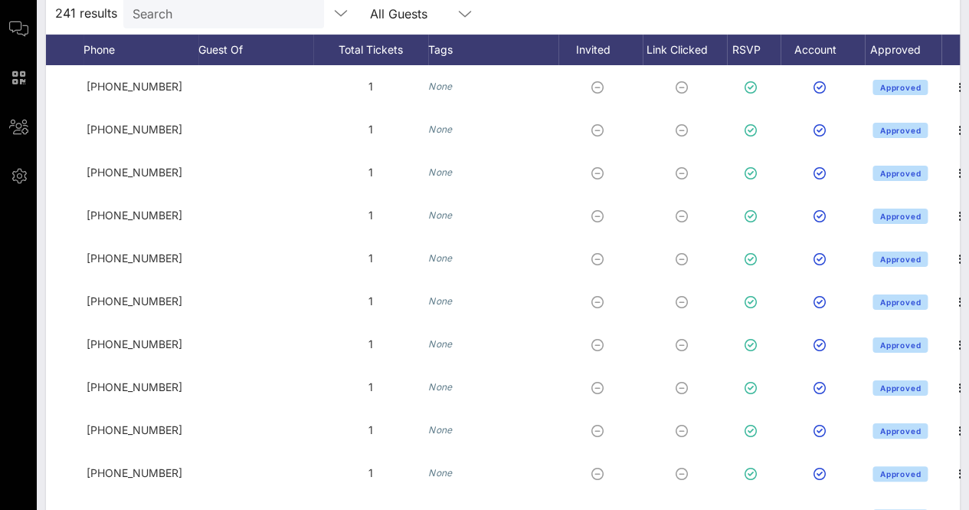
scroll to position [0, 440]
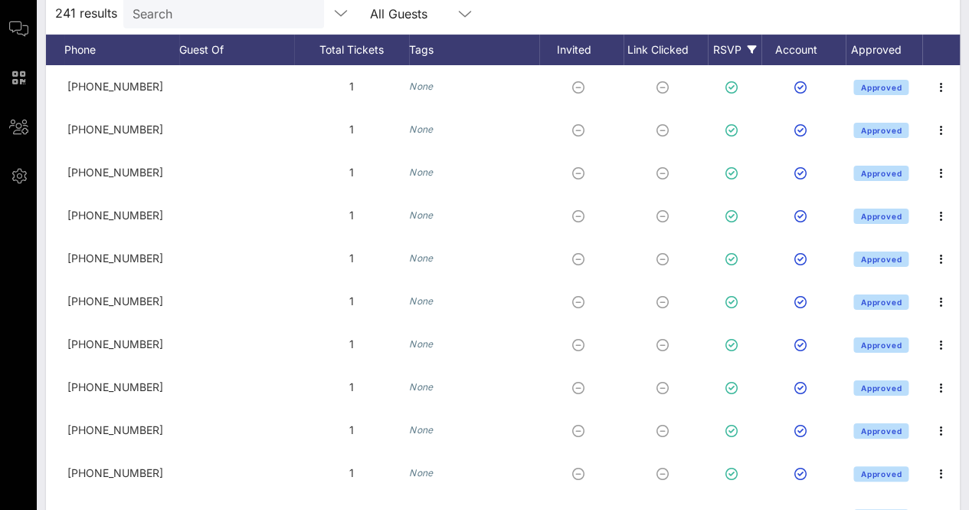
click at [721, 45] on div "RSVP" at bounding box center [735, 49] width 54 height 31
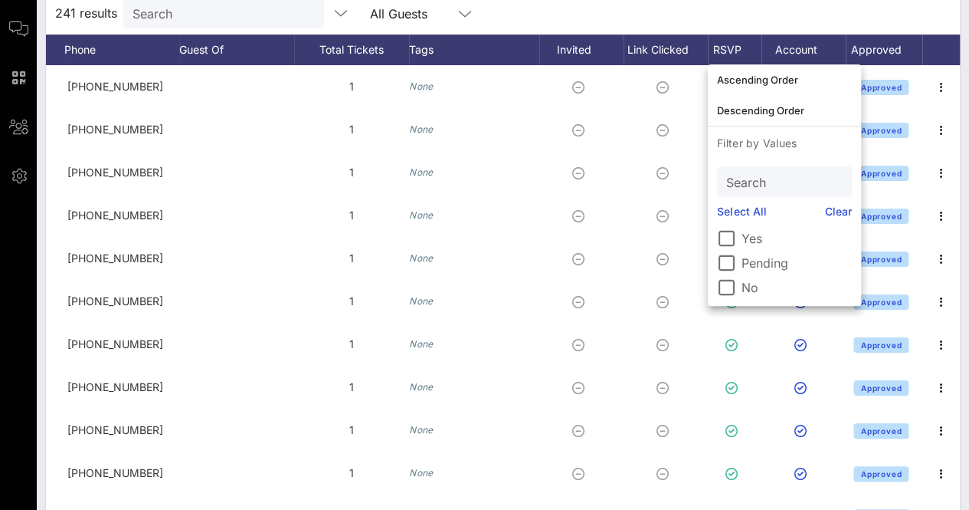
click at [756, 268] on label "Pending" at bounding box center [797, 262] width 110 height 15
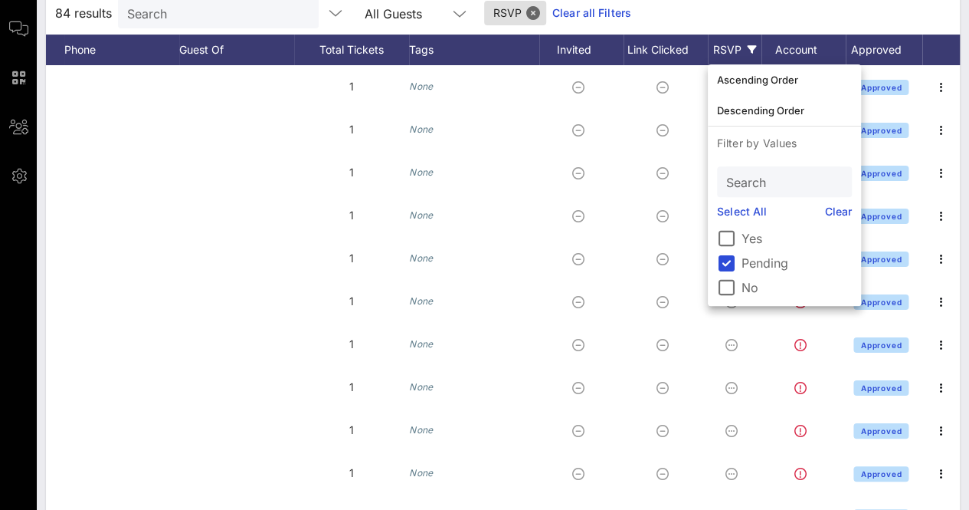
click at [717, 6] on div "84 results Search All Guests RSVP Clear all Filters" at bounding box center [503, 13] width 914 height 43
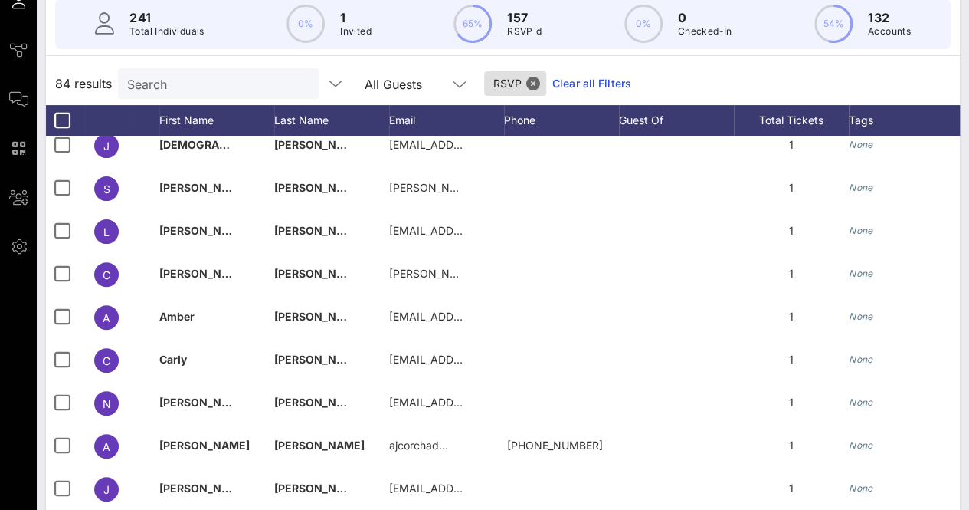
scroll to position [142, 0]
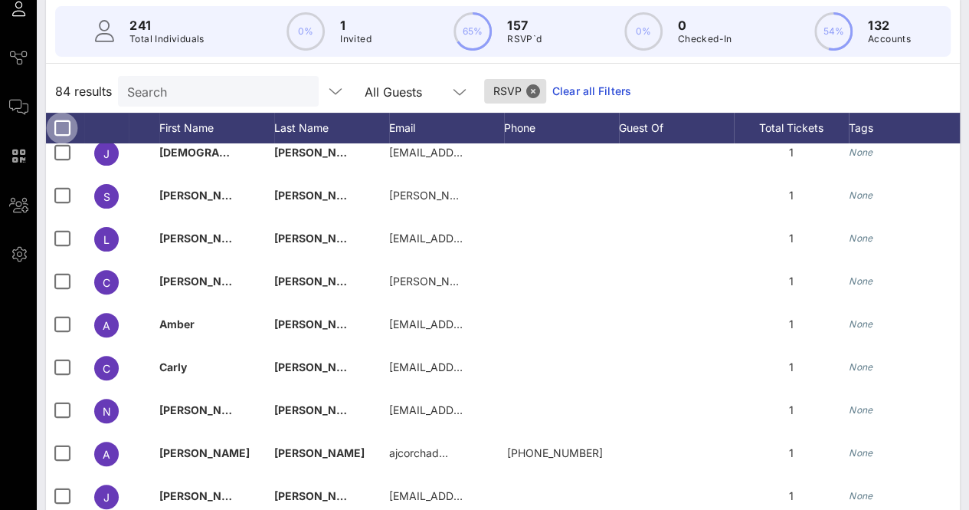
click at [58, 139] on div at bounding box center [62, 128] width 26 height 26
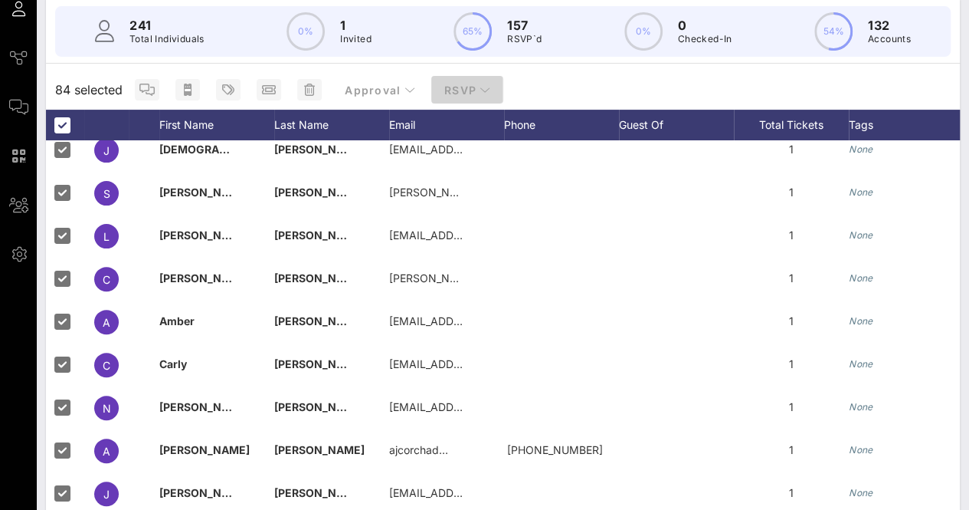
click at [460, 100] on button "RSVP" at bounding box center [467, 90] width 72 height 28
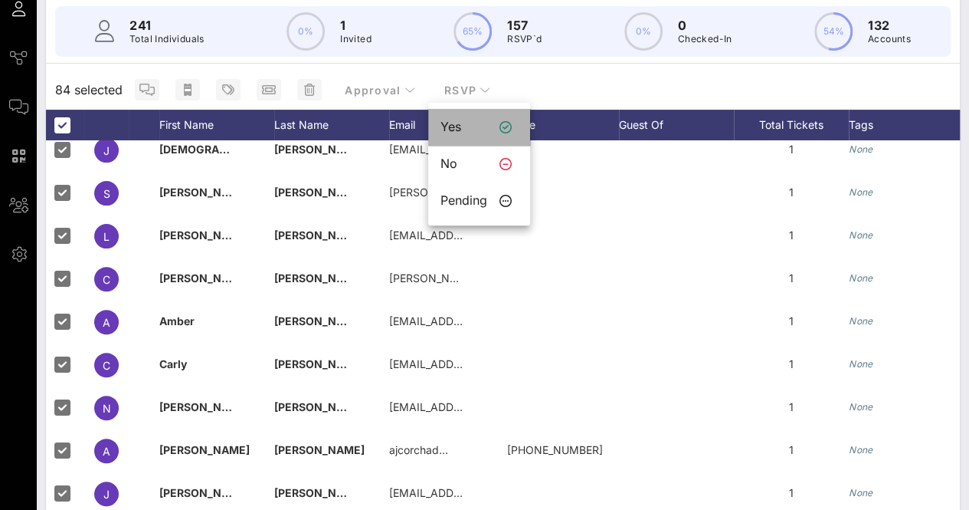
click at [474, 123] on div "Yes" at bounding box center [464, 127] width 47 height 15
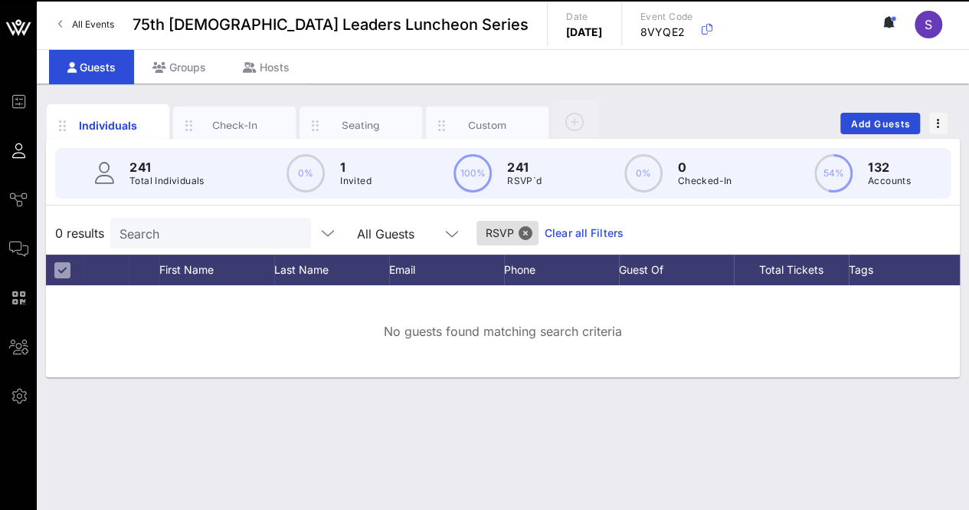
scroll to position [0, 0]
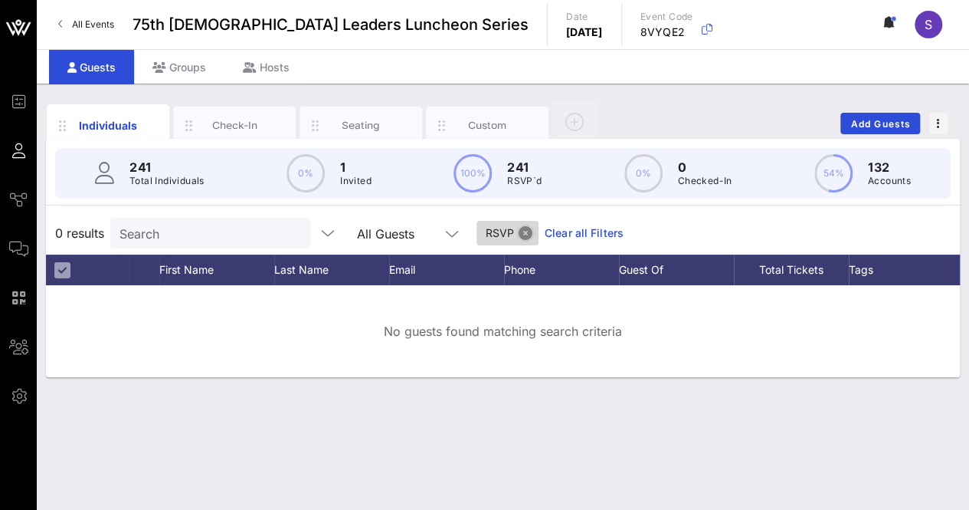
click at [519, 234] on button "Close" at bounding box center [526, 233] width 14 height 14
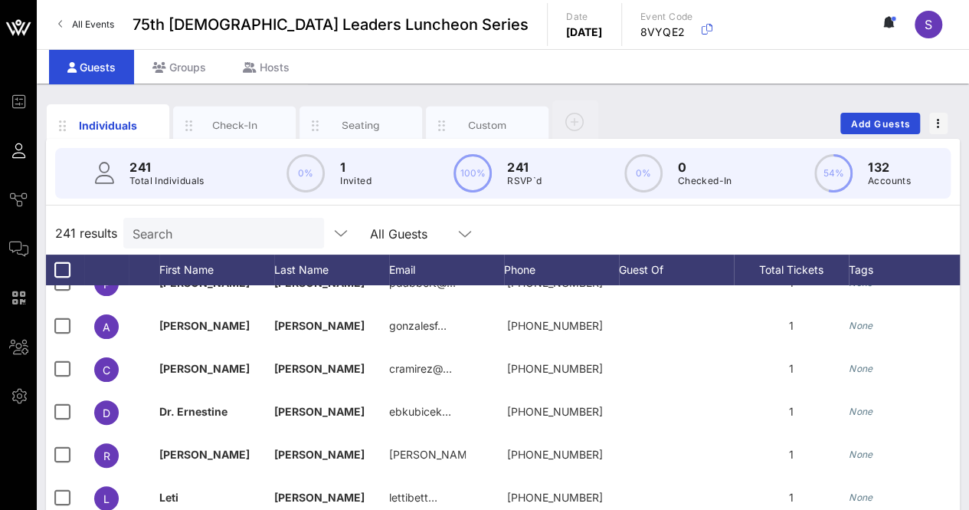
click at [661, 222] on div "241 results Search All Guests" at bounding box center [503, 233] width 914 height 43
